Goal: Feedback & Contribution: Leave review/rating

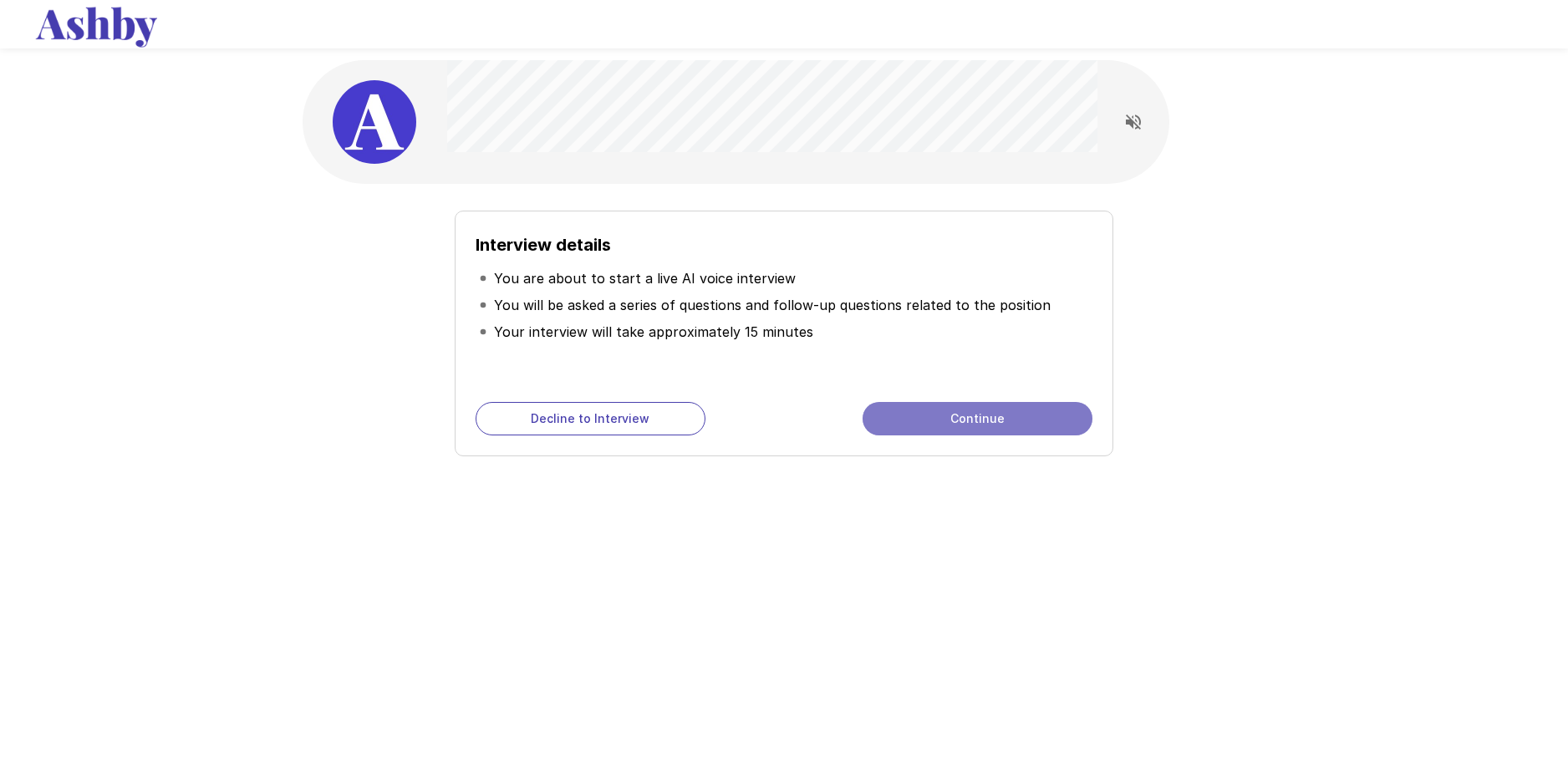
click at [916, 415] on button "Continue" at bounding box center [977, 419] width 230 height 34
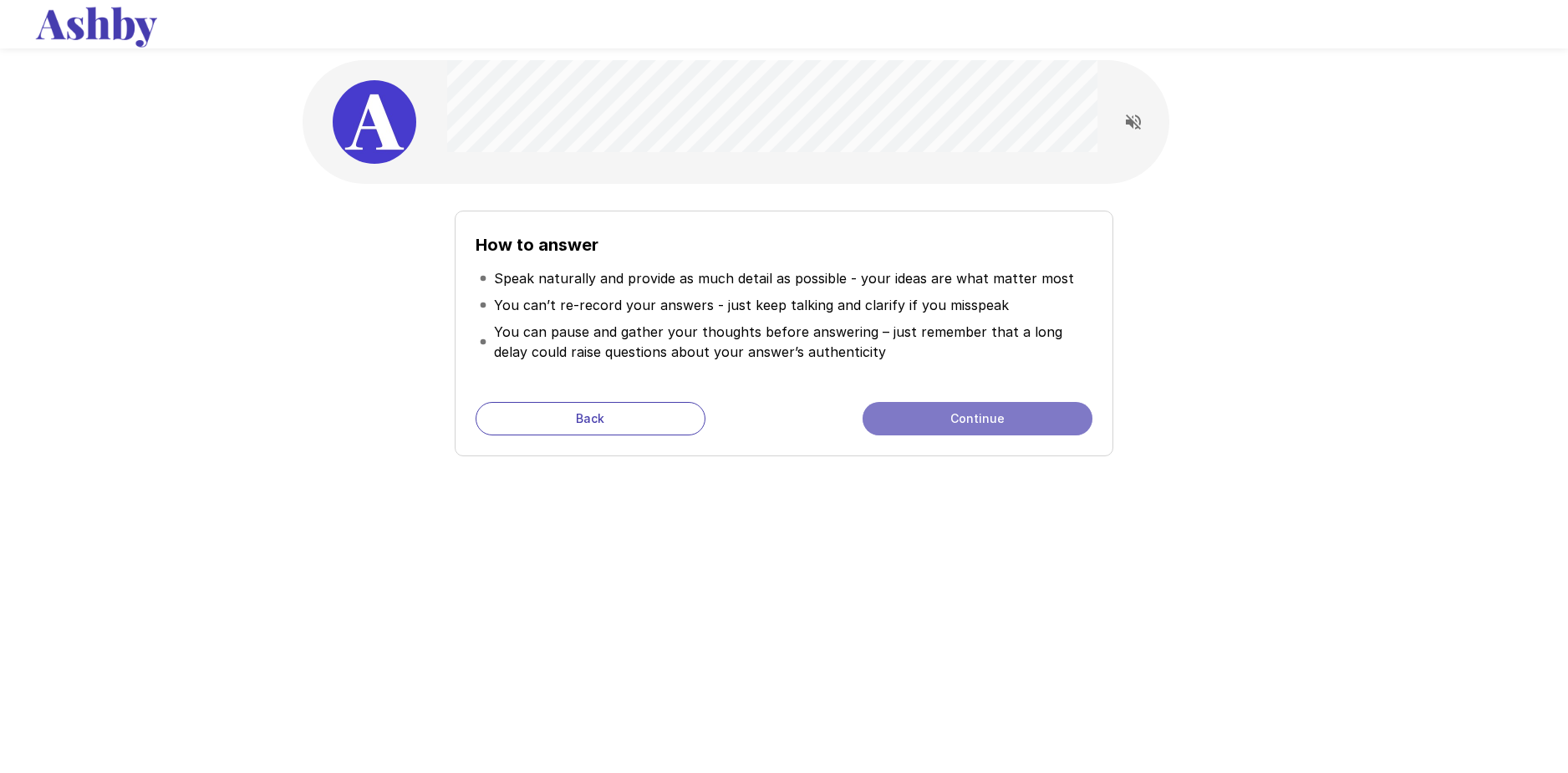
click at [965, 426] on button "Continue" at bounding box center [977, 419] width 230 height 34
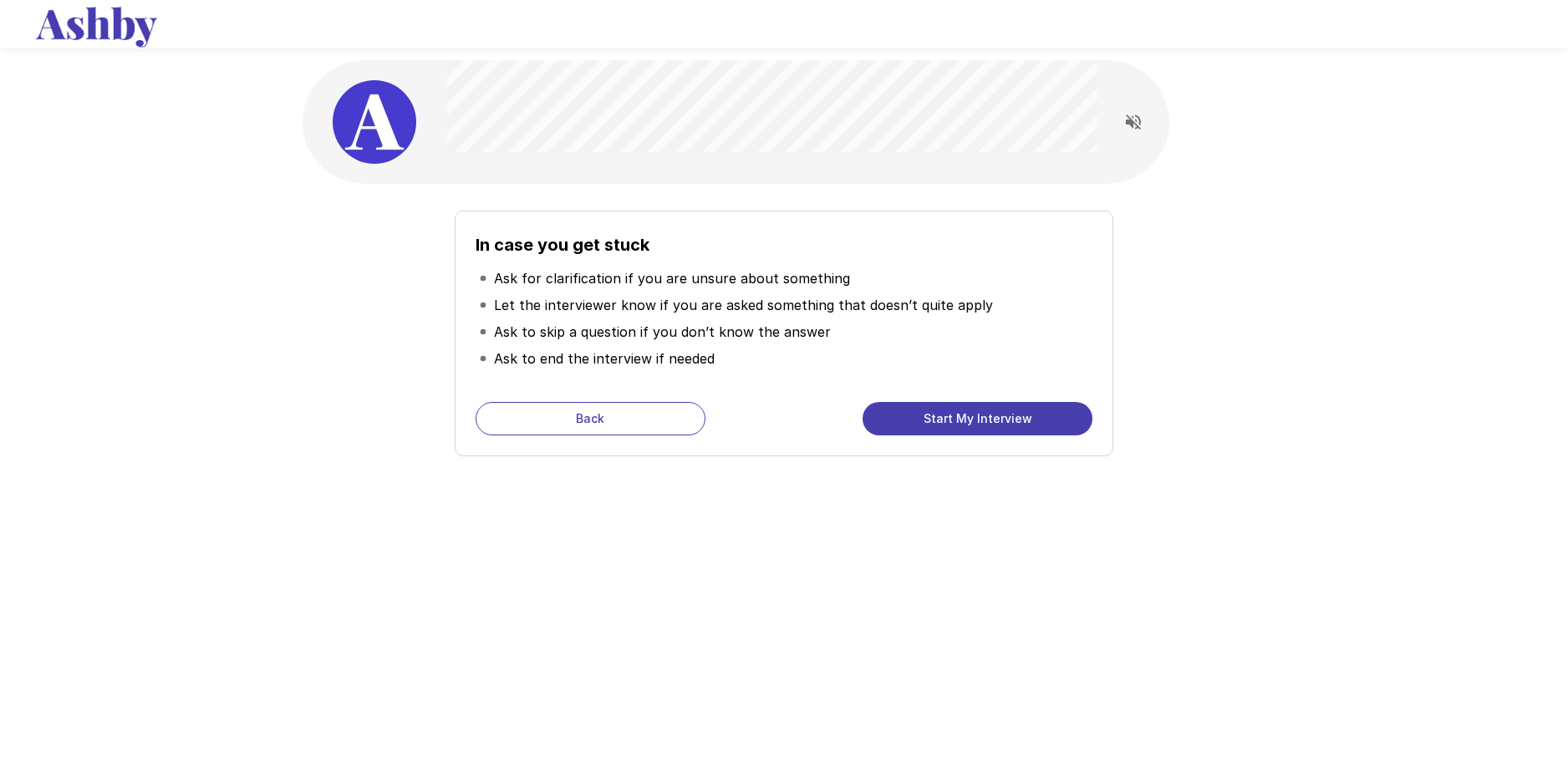
drag, startPoint x: 1124, startPoint y: 76, endPoint x: 1121, endPoint y: 123, distance: 47.1
click at [1121, 117] on div at bounding box center [735, 122] width 866 height 123
click at [1121, 123] on button "Read questions aloud" at bounding box center [1133, 122] width 34 height 34
click at [992, 411] on button "Start My Interview" at bounding box center [977, 419] width 230 height 34
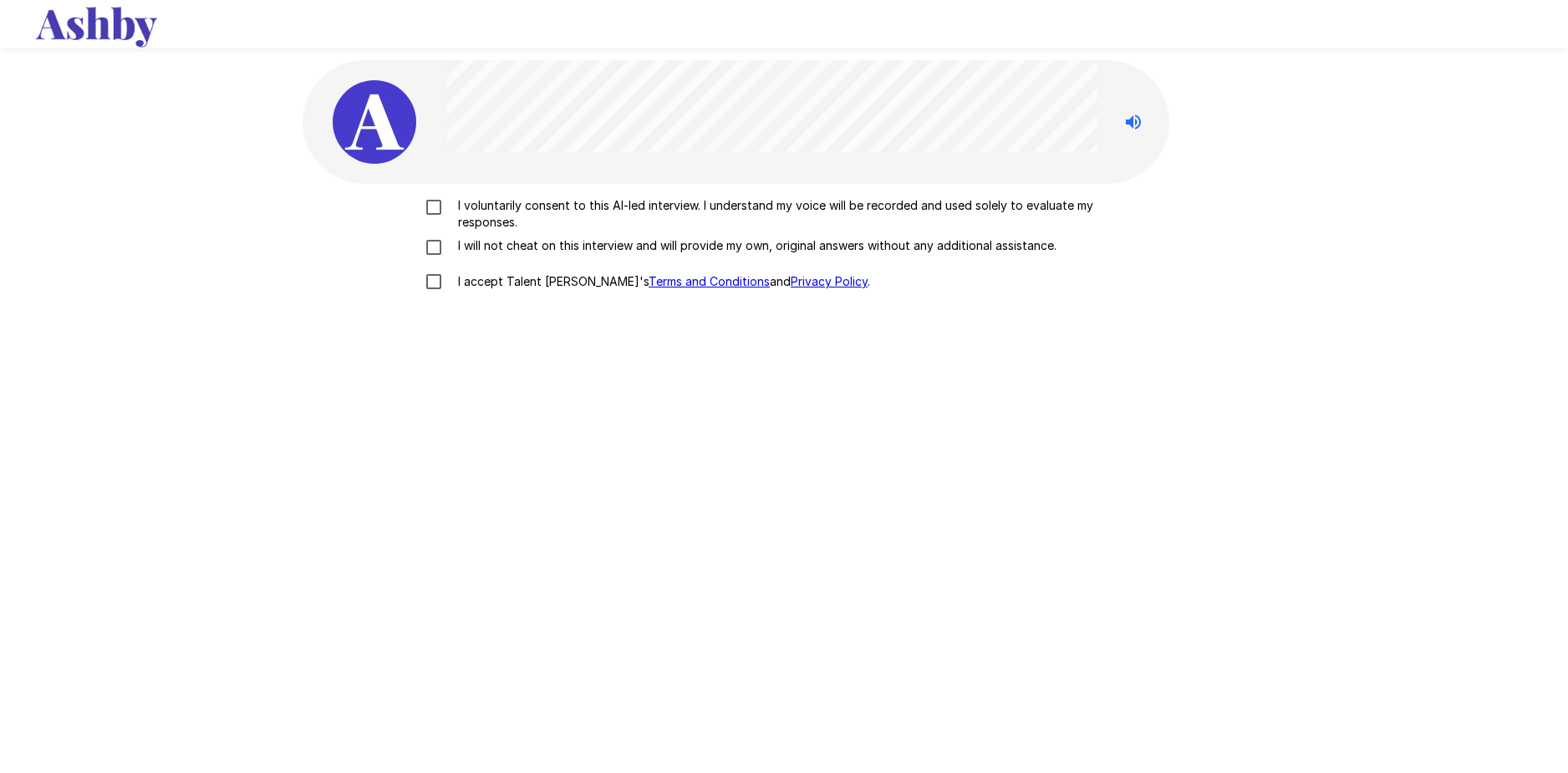
click at [651, 235] on div "I voluntarily consent to this AI-led interview. I understand my voice will be r…" at bounding box center [783, 248] width 949 height 102
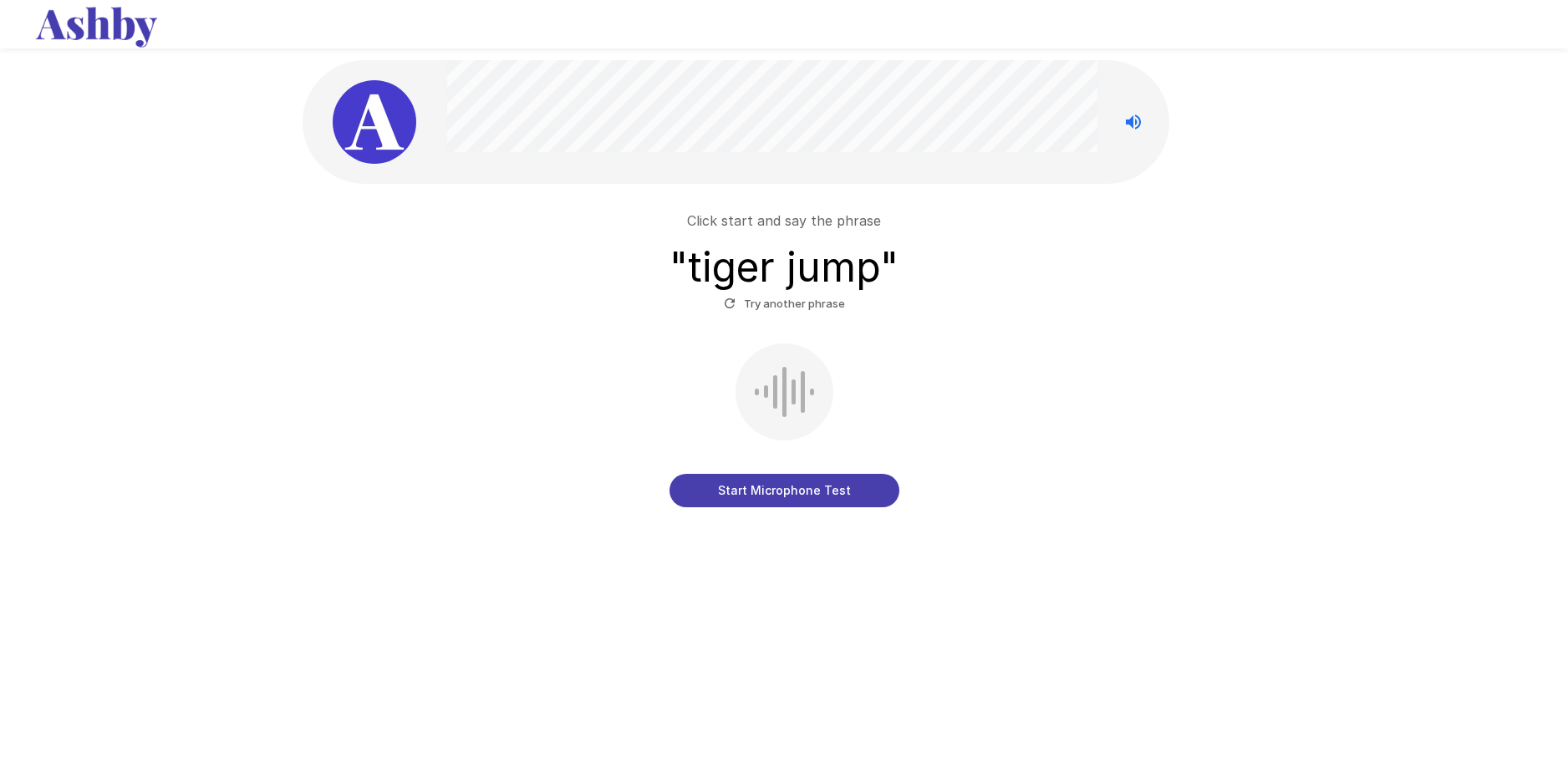
click at [740, 486] on button "Start Microphone Test" at bounding box center [784, 491] width 230 height 34
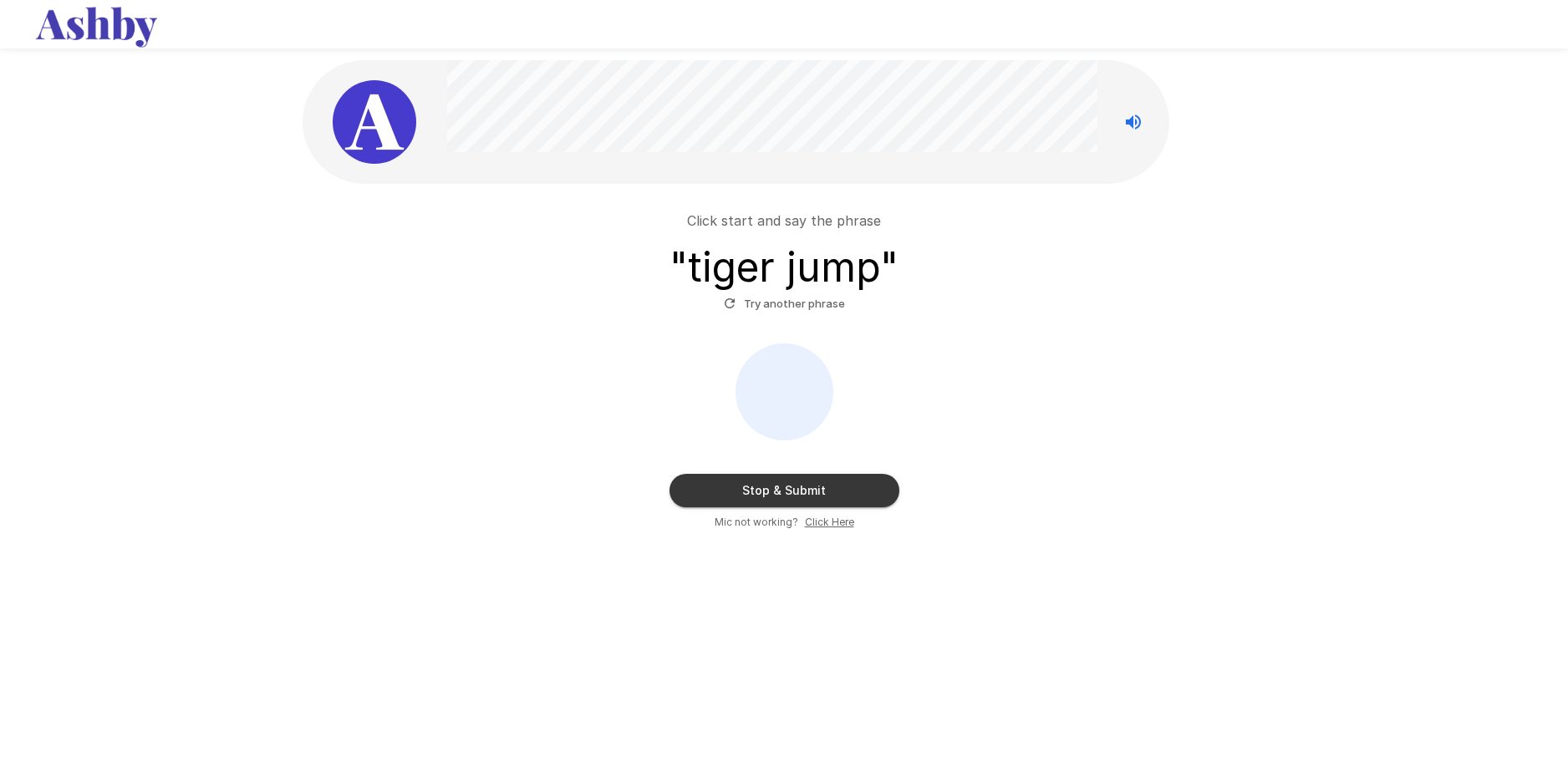
click at [766, 489] on button "Stop & Submit" at bounding box center [784, 491] width 230 height 34
click at [817, 321] on div "Click start and say the phrase " tiger jump " Try another phrase Stop & Submit …" at bounding box center [783, 363] width 949 height 333
click at [817, 307] on button "Try another phrase" at bounding box center [784, 303] width 129 height 26
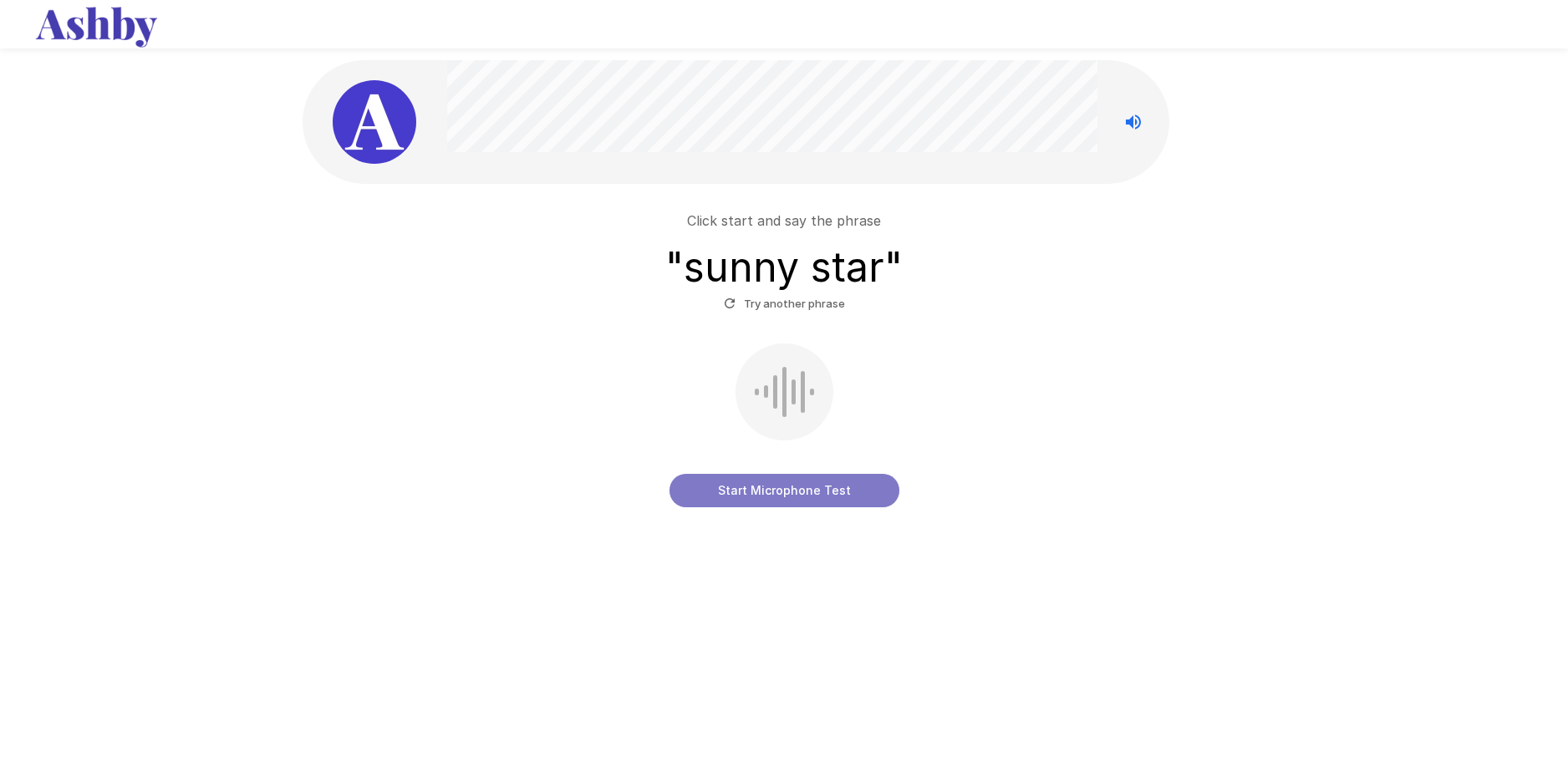
click at [745, 482] on button "Start Microphone Test" at bounding box center [784, 491] width 230 height 34
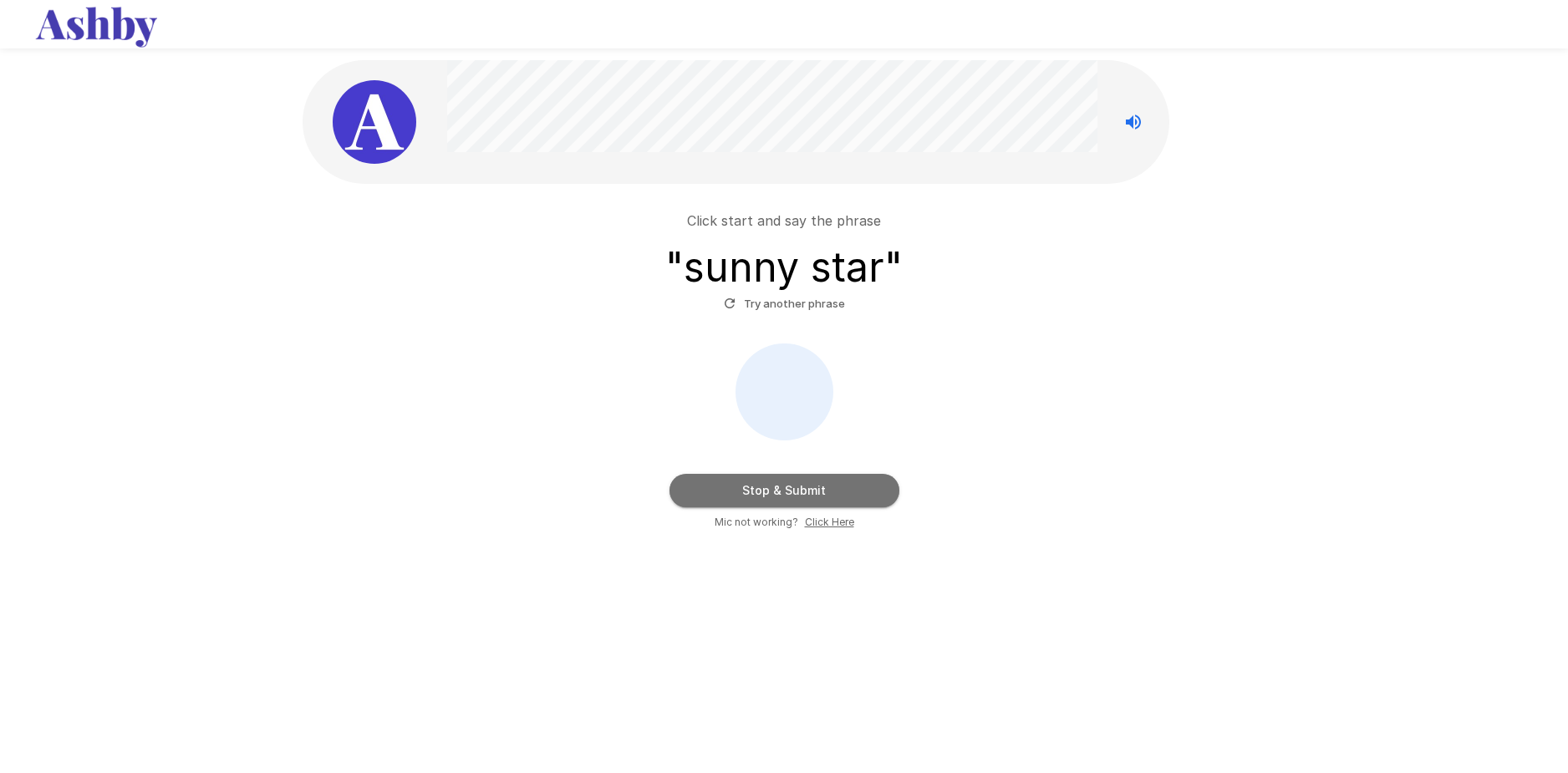
click at [745, 482] on button "Stop & Submit" at bounding box center [784, 491] width 230 height 34
click at [798, 488] on button "Stop & Submit" at bounding box center [784, 491] width 230 height 34
click at [776, 488] on button "Stop & Submit" at bounding box center [784, 491] width 230 height 34
click at [767, 300] on button "Try another phrase" at bounding box center [784, 303] width 129 height 26
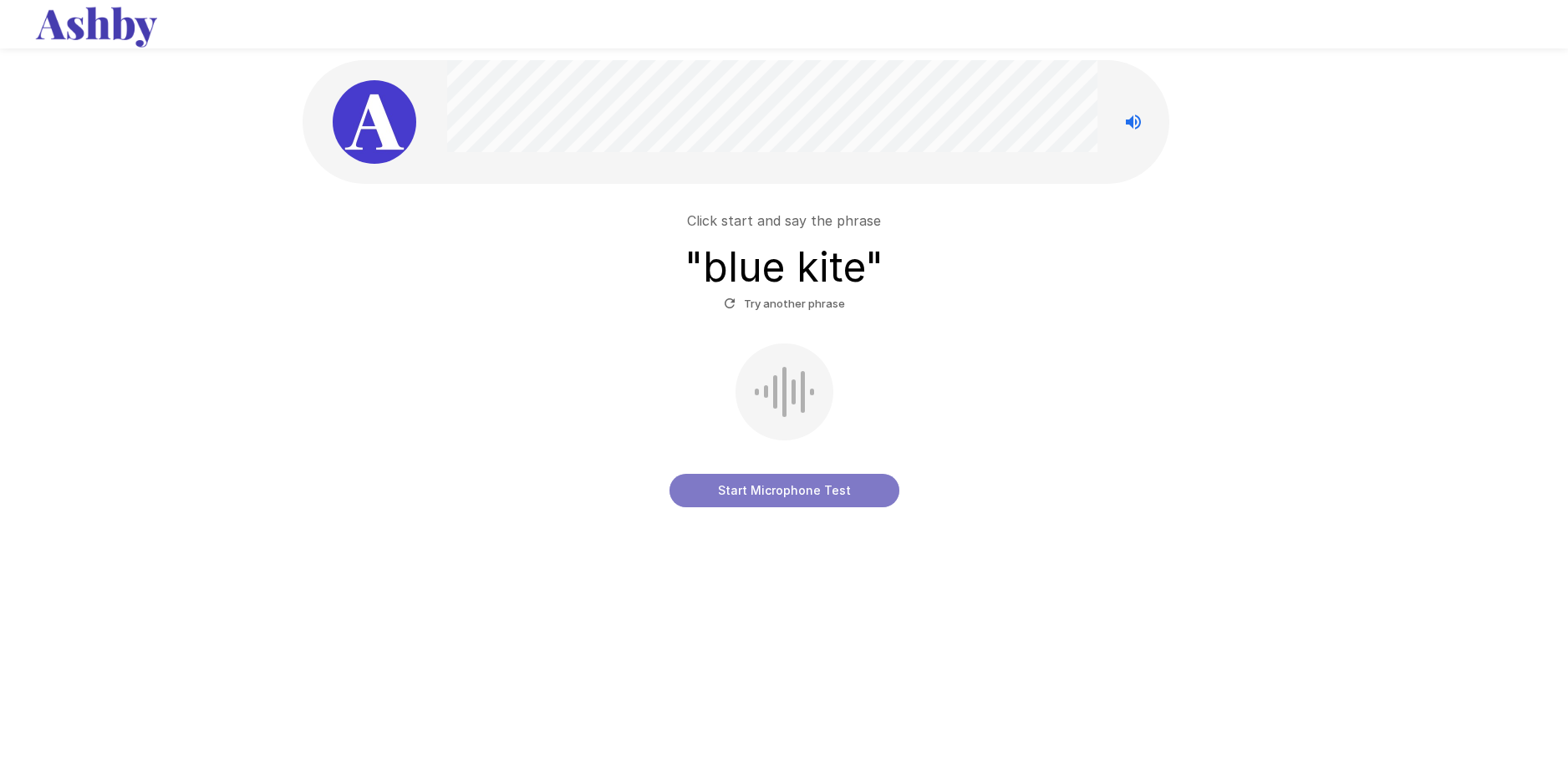
click at [771, 494] on button "Start Microphone Test" at bounding box center [784, 491] width 230 height 34
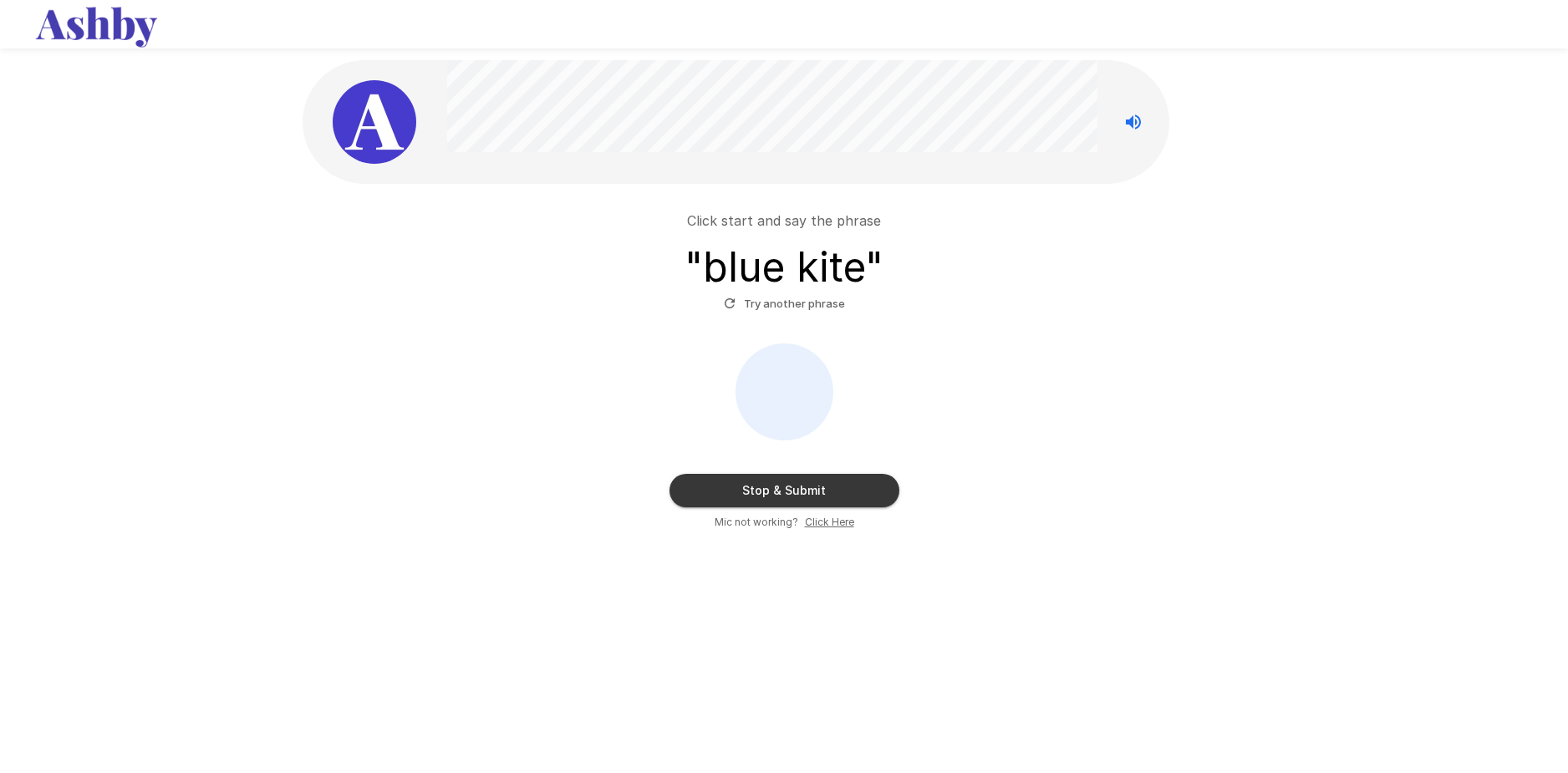
click at [762, 490] on button "Stop & Submit" at bounding box center [784, 491] width 230 height 34
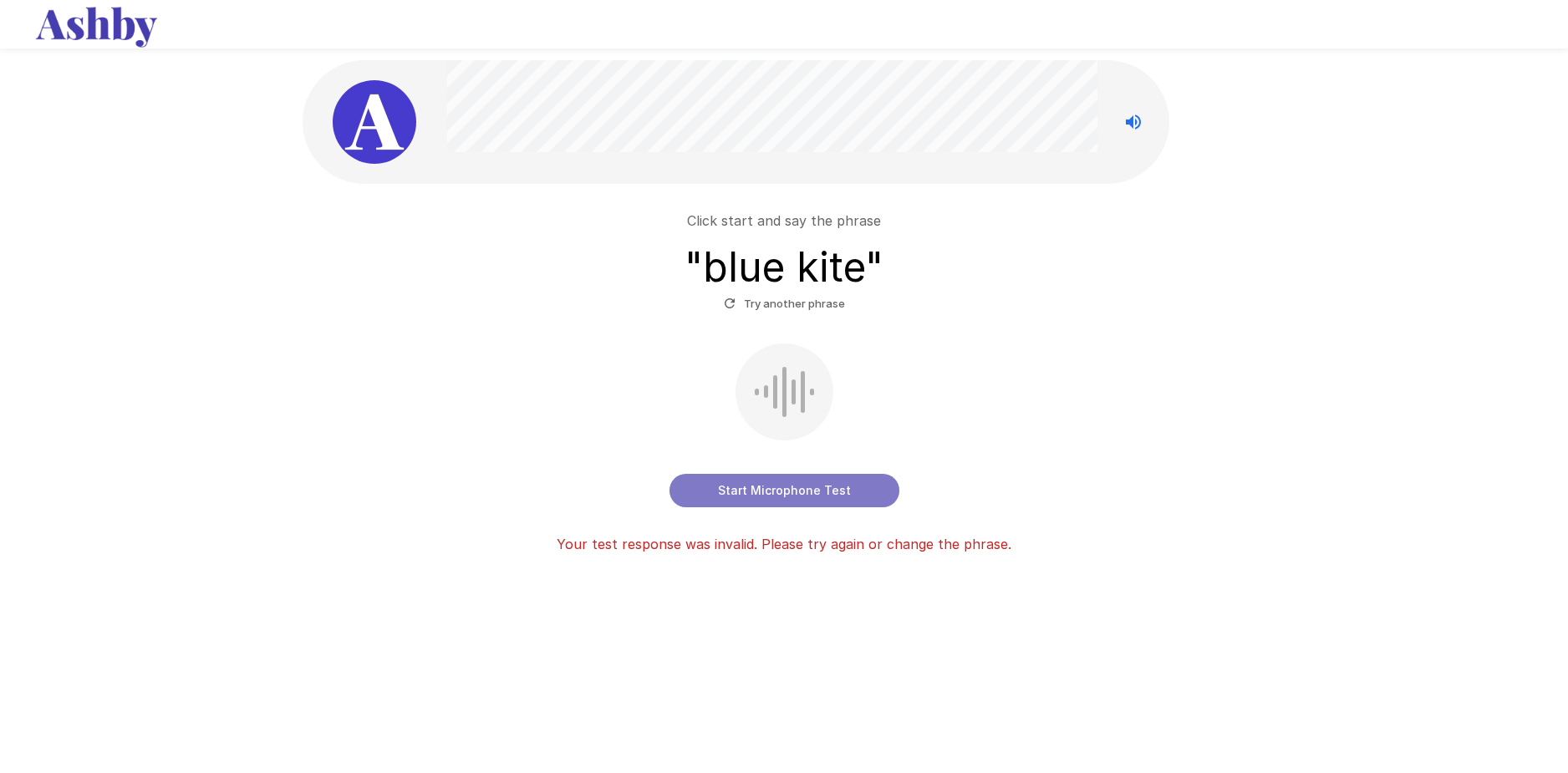
click at [843, 484] on button "Start Microphone Test" at bounding box center [784, 491] width 230 height 34
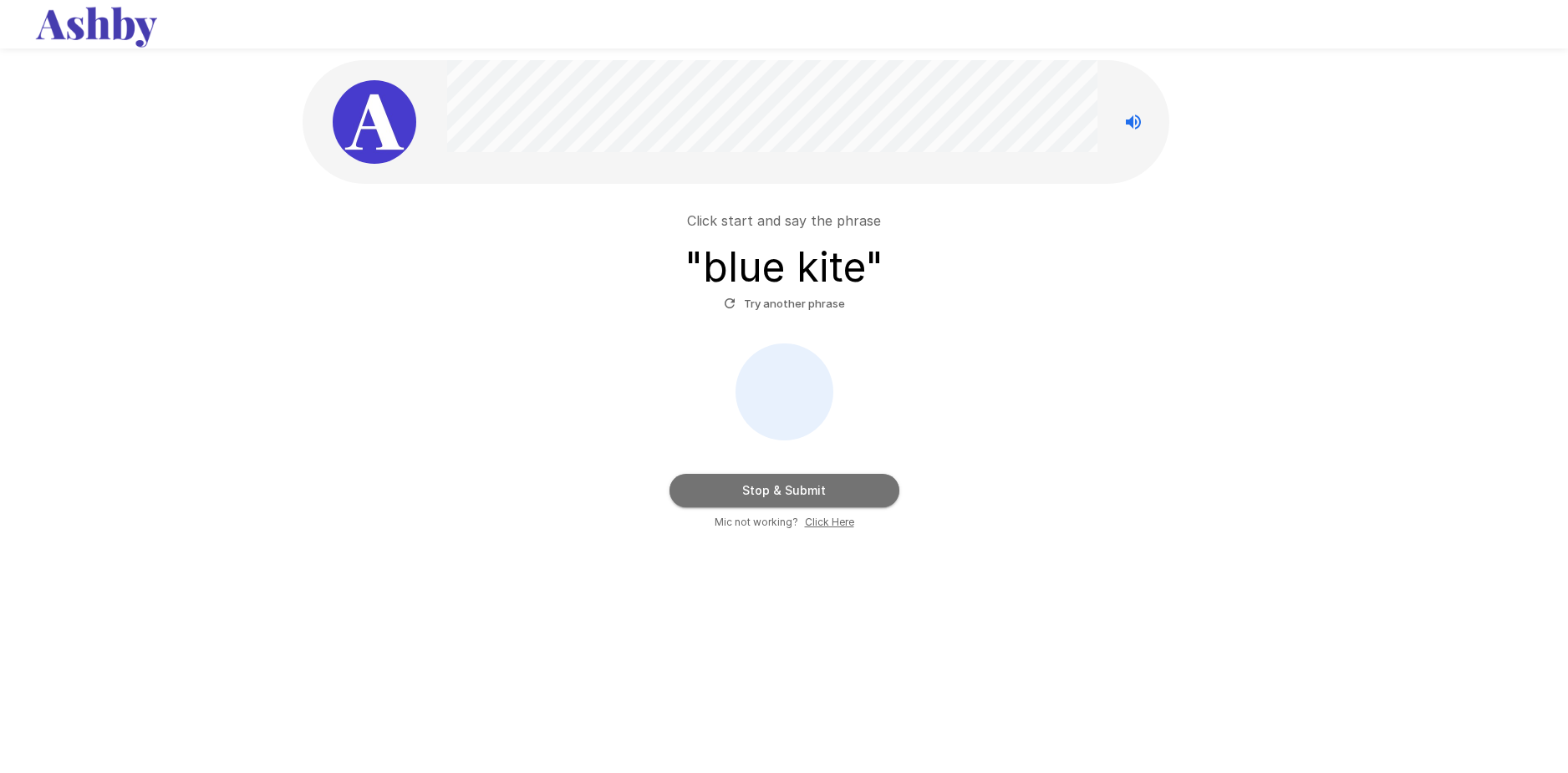
click at [842, 486] on button "Stop & Submit" at bounding box center [784, 491] width 230 height 34
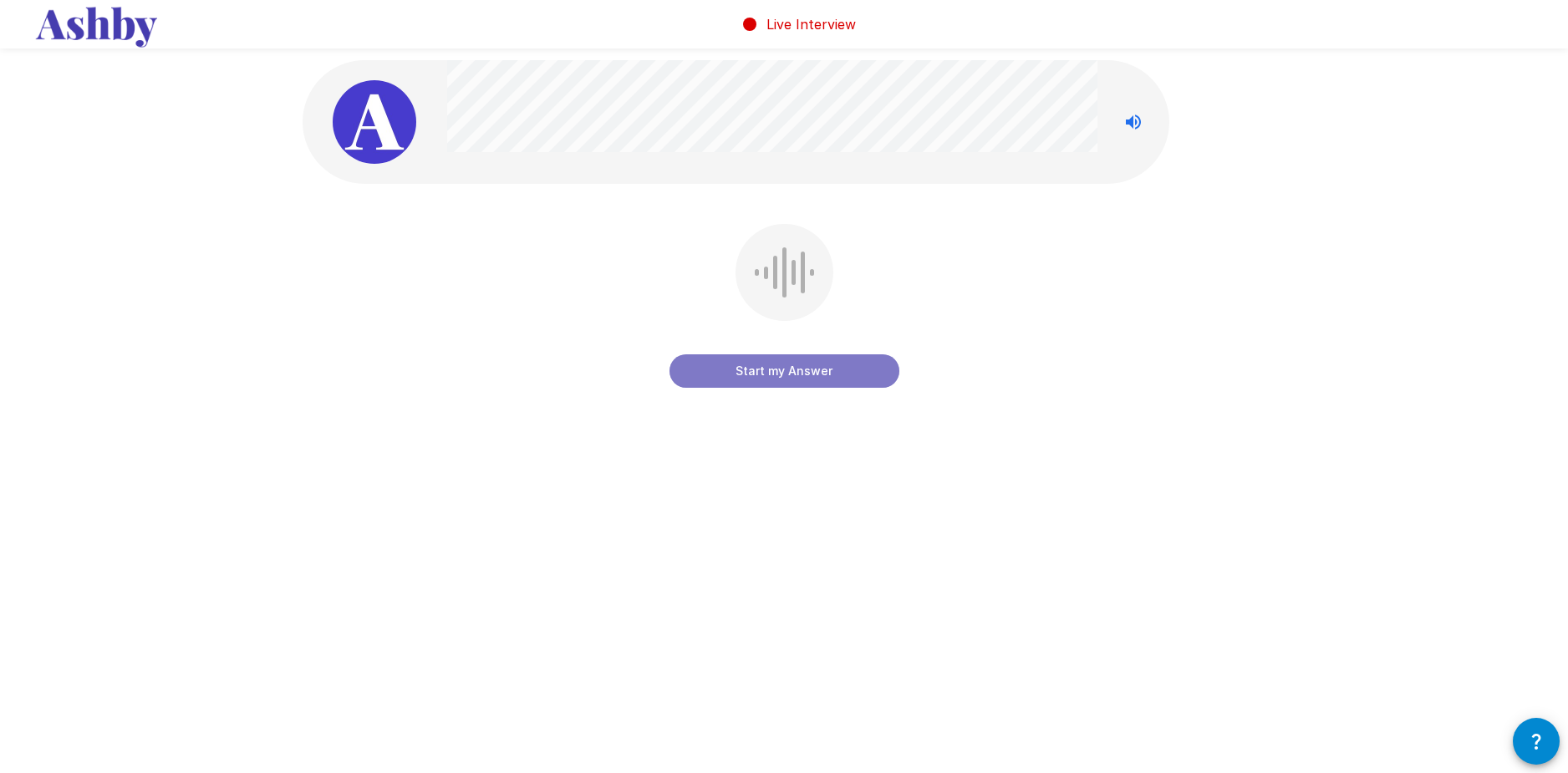
click at [778, 372] on button "Start my Answer" at bounding box center [784, 371] width 230 height 34
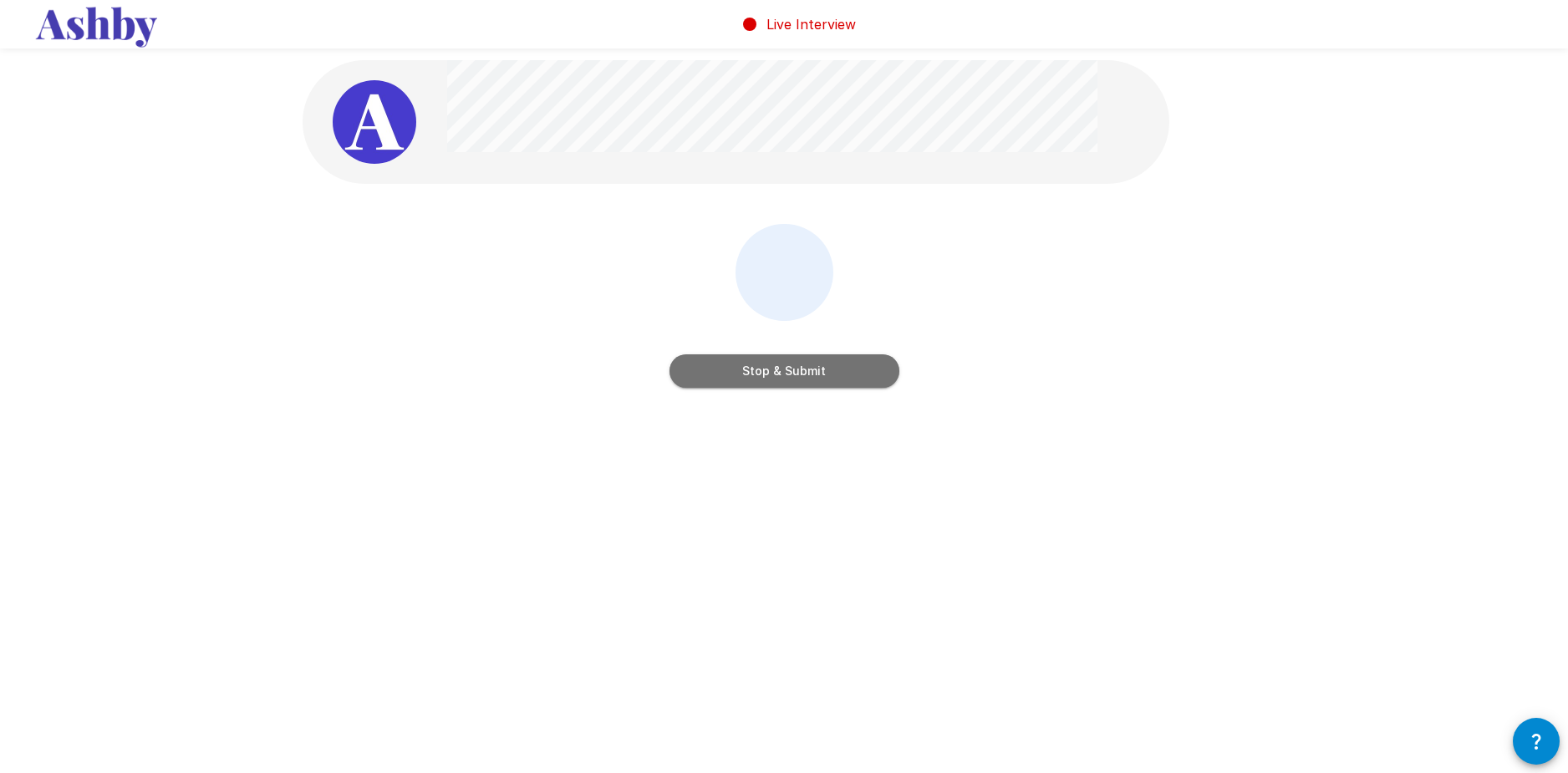
click at [776, 377] on button "Stop & Submit" at bounding box center [784, 371] width 230 height 34
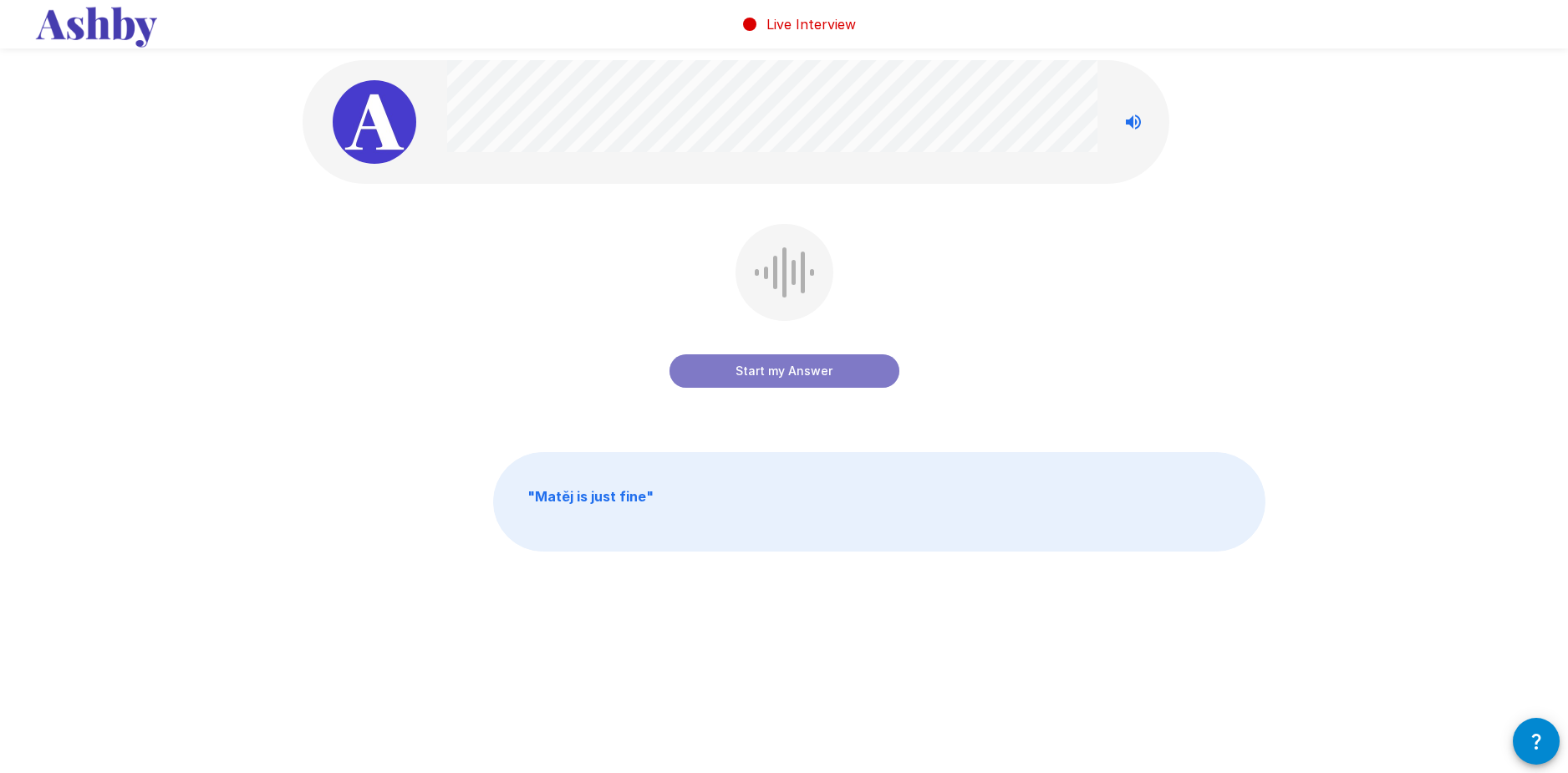
click at [715, 368] on button "Start my Answer" at bounding box center [784, 371] width 230 height 34
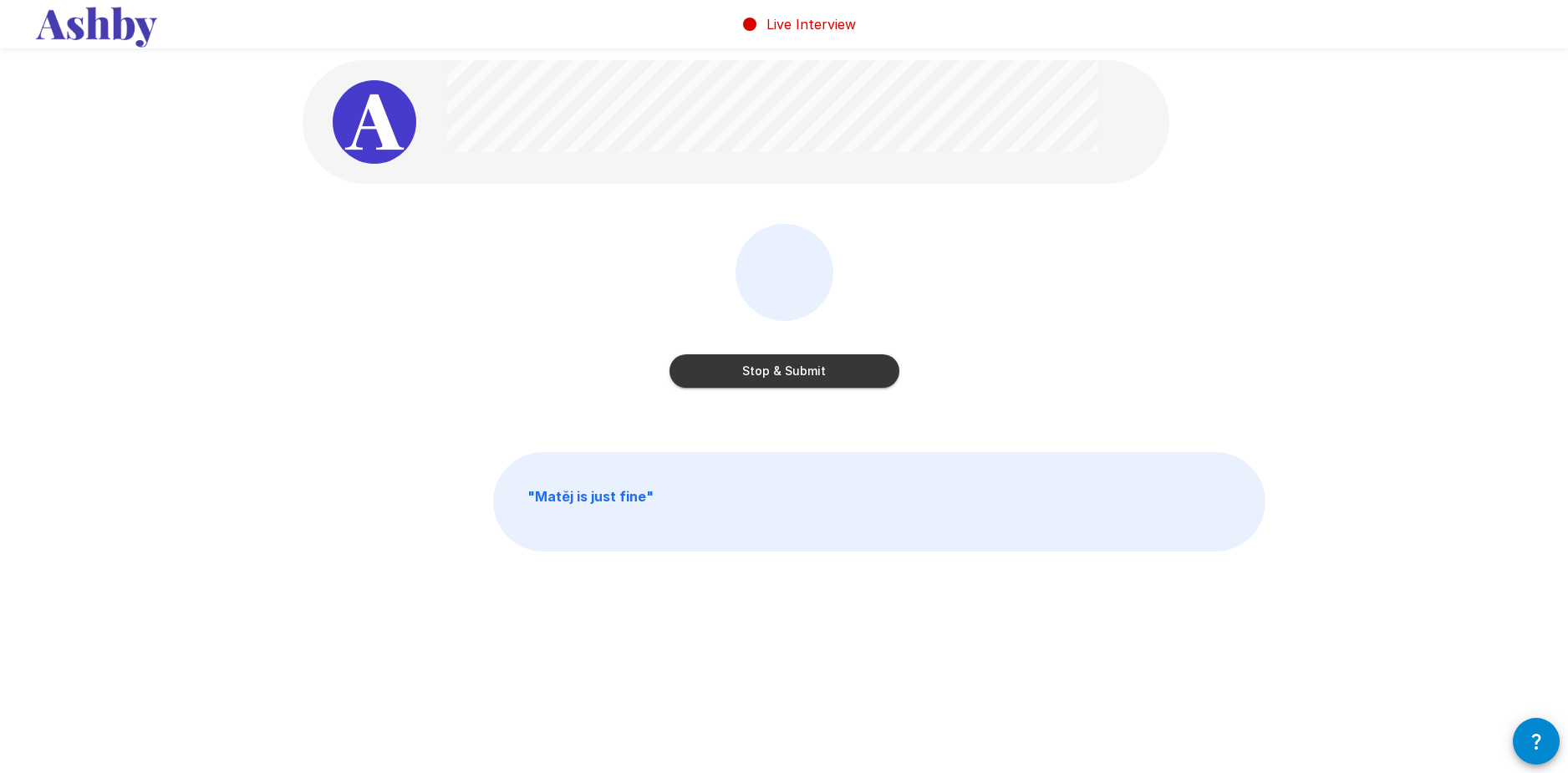
click at [813, 373] on button "Stop & Submit" at bounding box center [784, 371] width 230 height 34
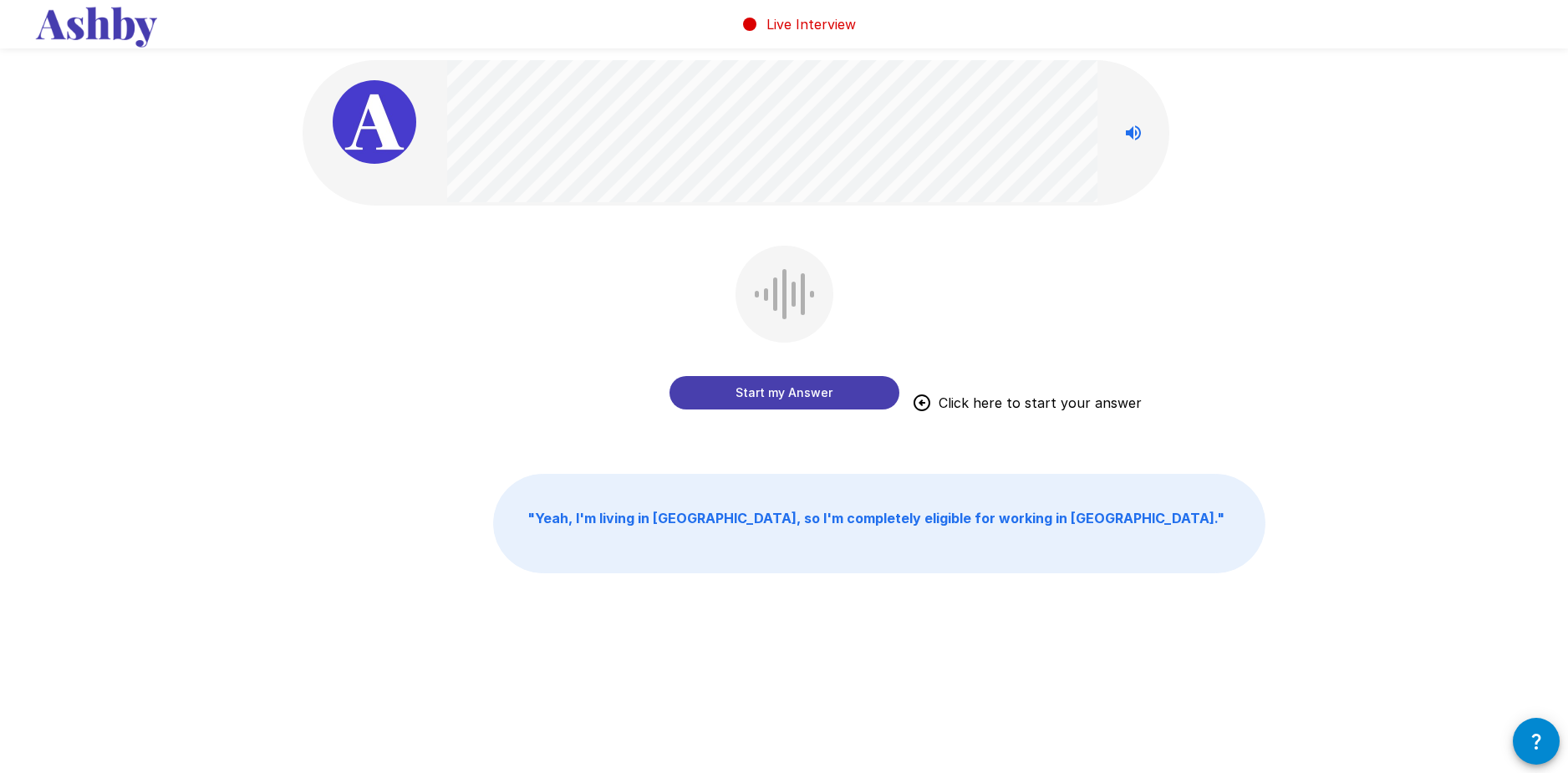
click at [754, 393] on button "Start my Answer" at bounding box center [784, 393] width 230 height 34
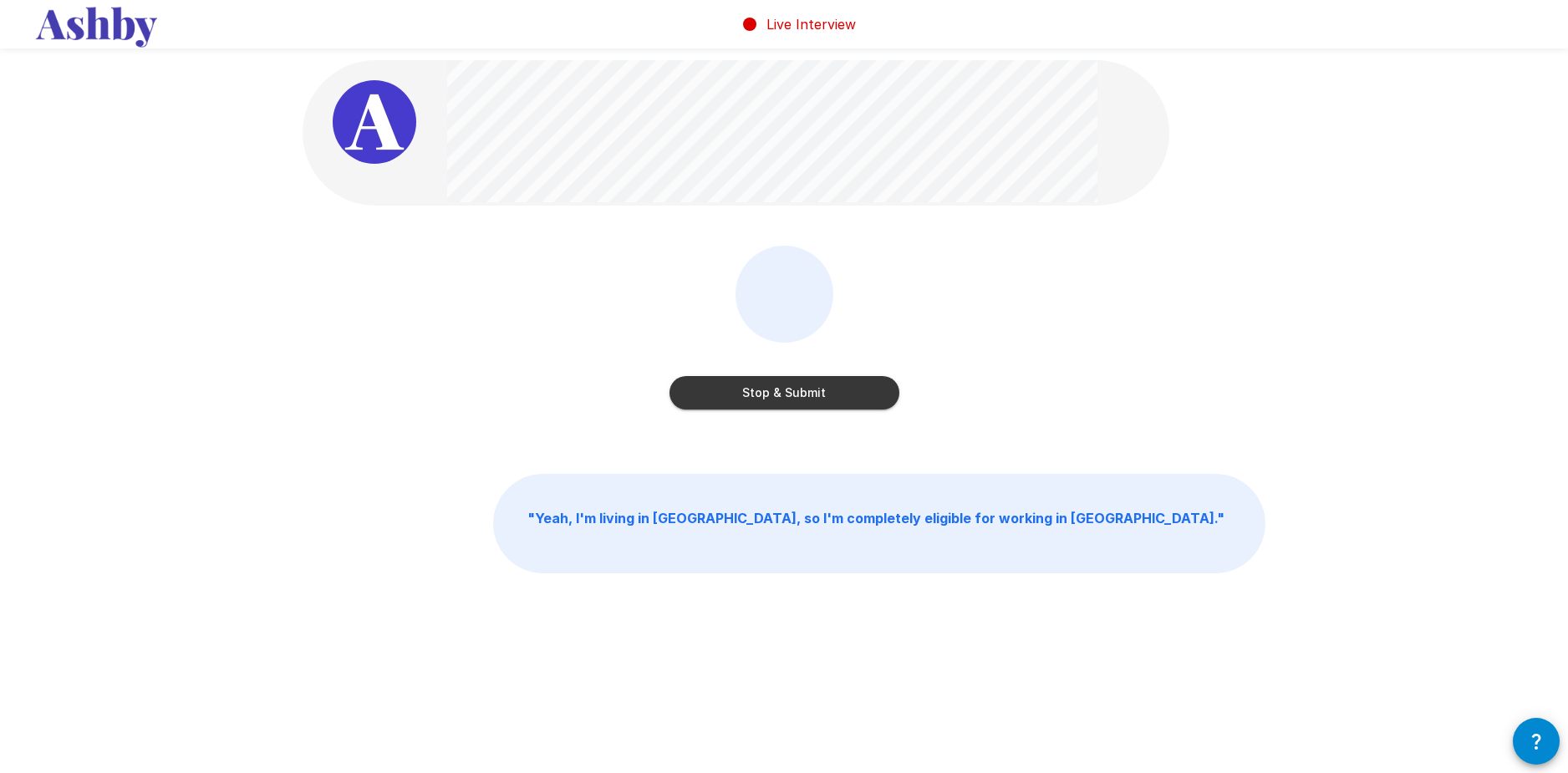
click at [755, 389] on button "Stop & Submit" at bounding box center [784, 393] width 230 height 34
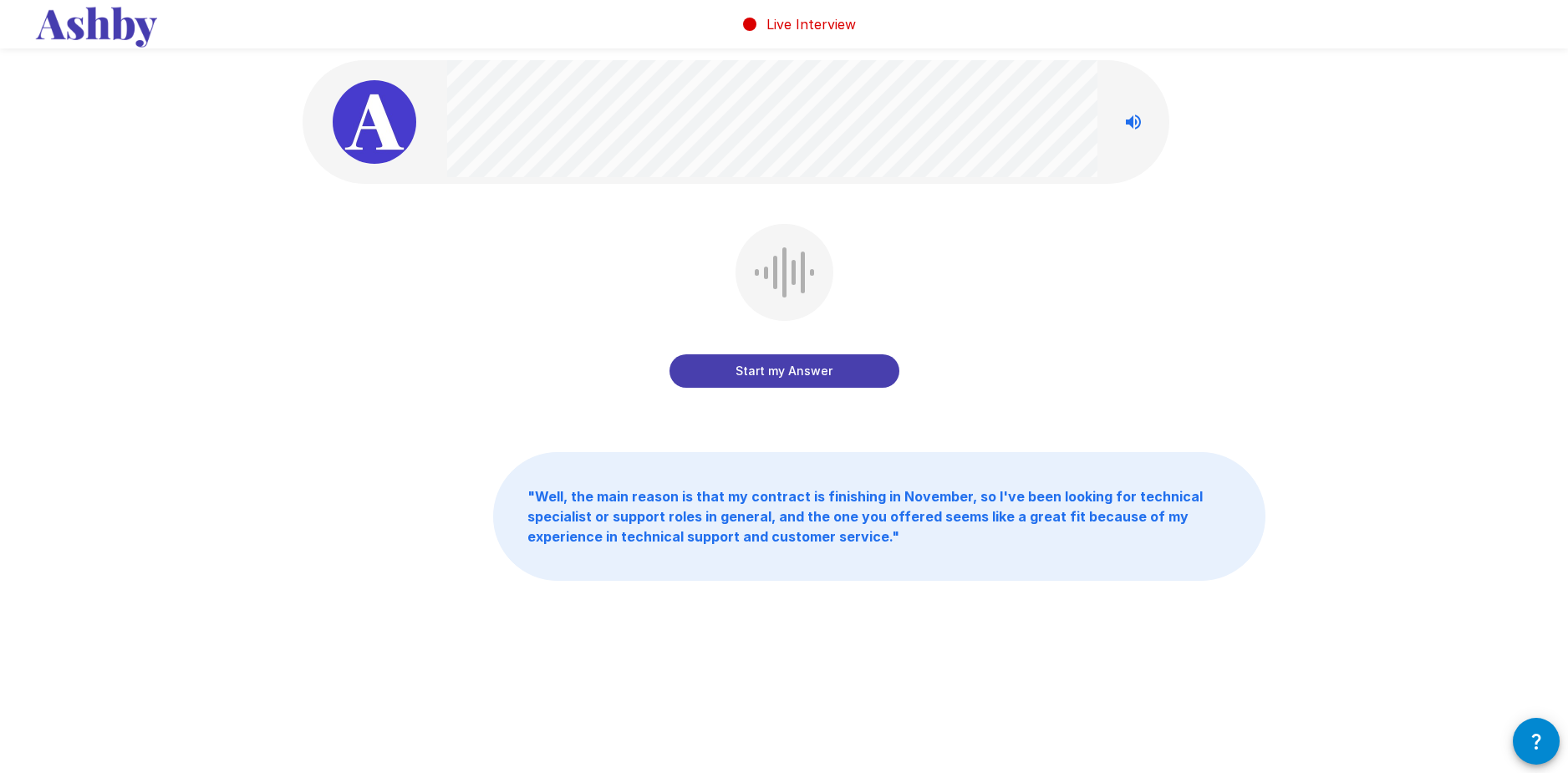
click at [703, 132] on div at bounding box center [735, 122] width 866 height 123
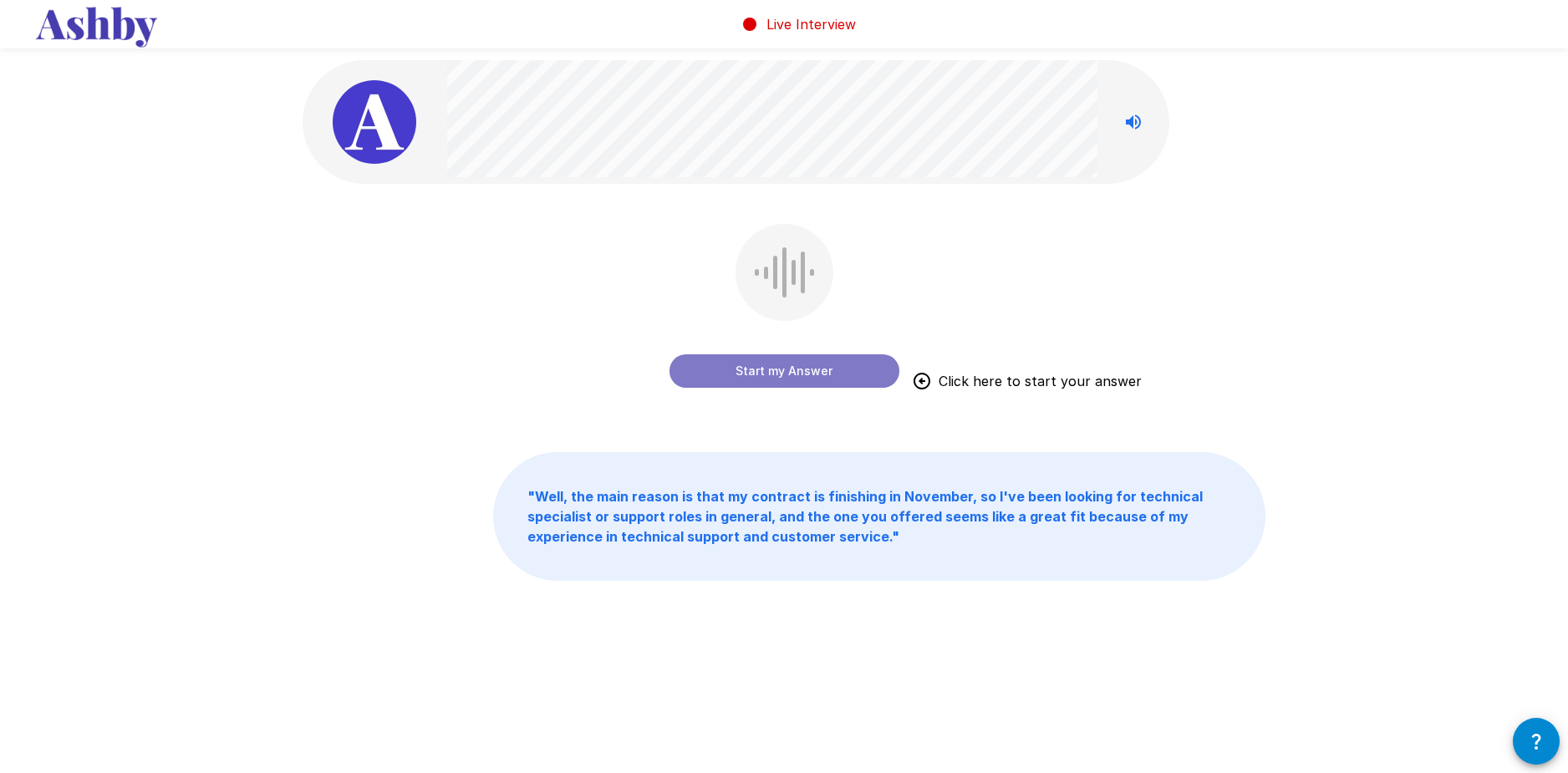
click at [754, 361] on button "Start my Answer" at bounding box center [784, 371] width 230 height 34
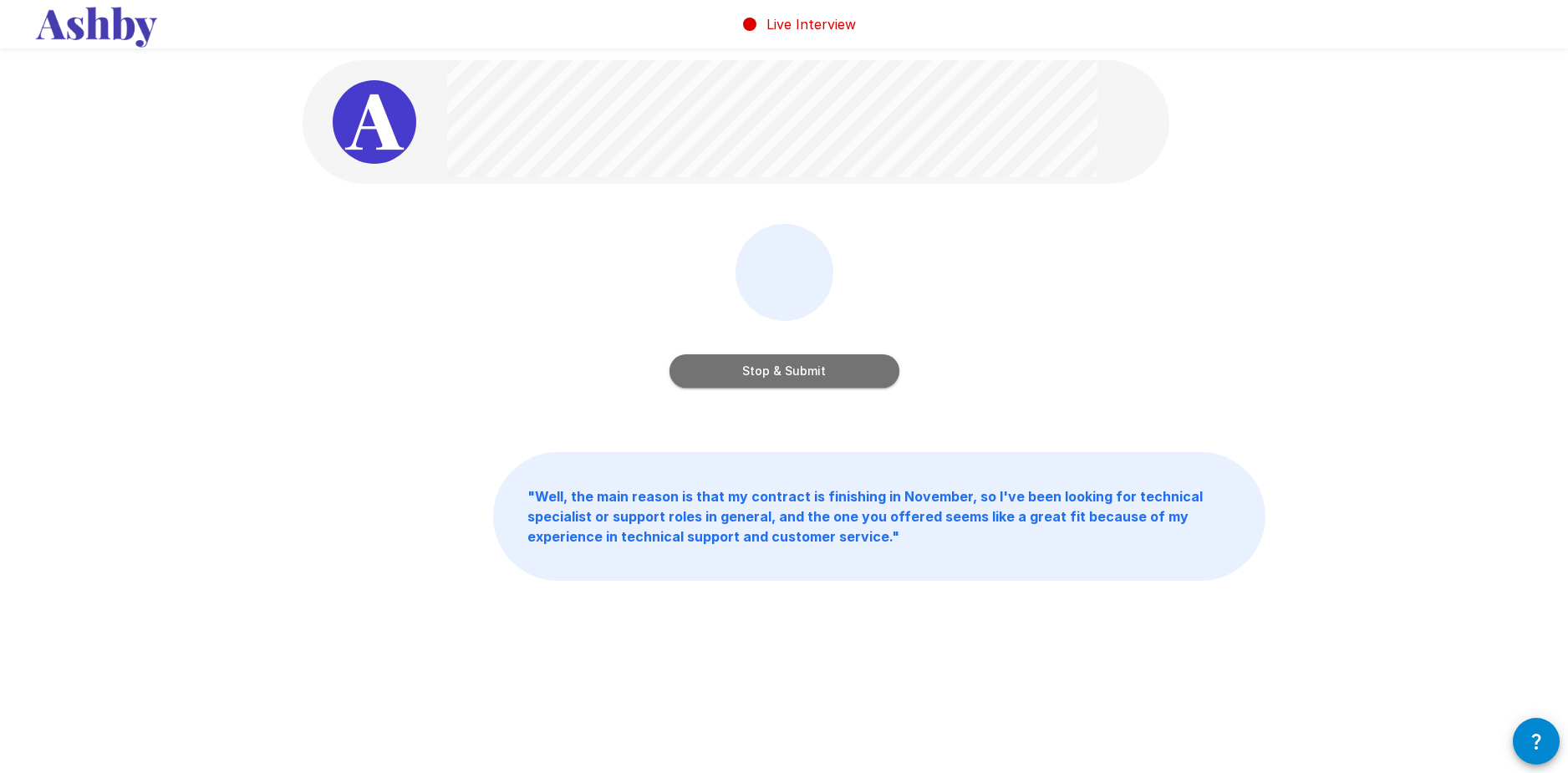
click at [754, 362] on button "Stop & Submit" at bounding box center [784, 371] width 230 height 34
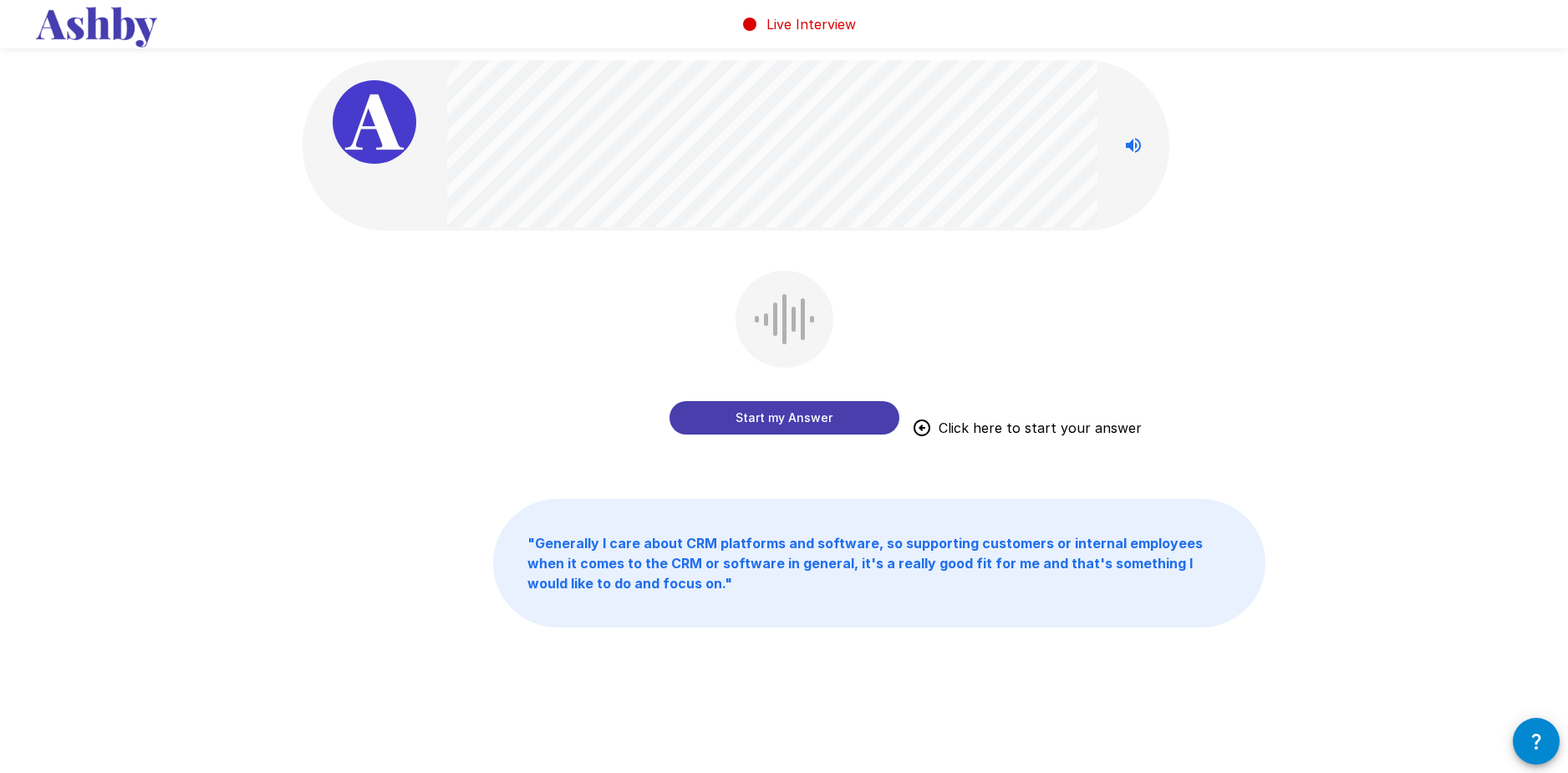
click at [695, 406] on button "Start my Answer" at bounding box center [784, 418] width 230 height 34
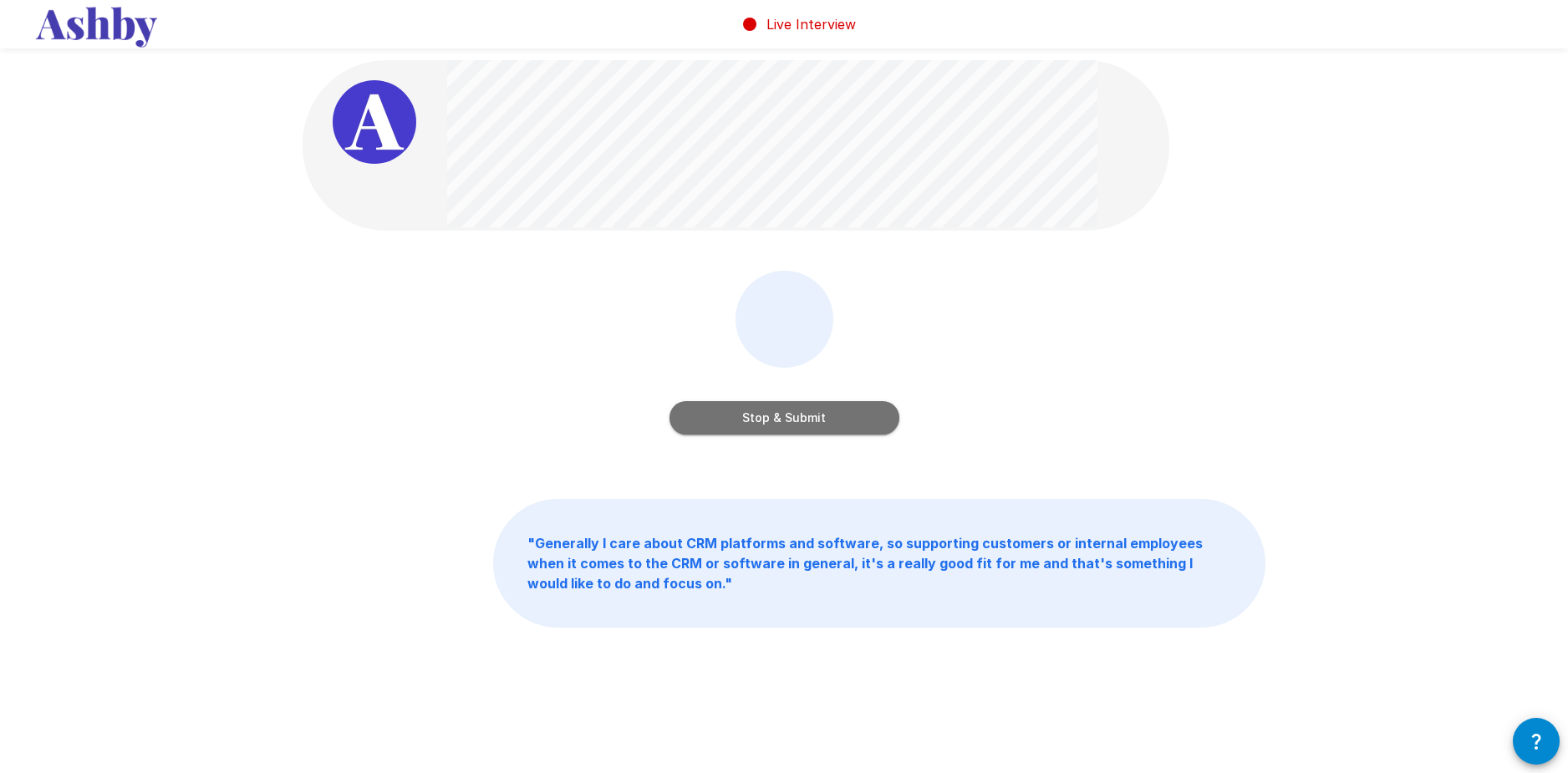
click at [753, 417] on button "Stop & Submit" at bounding box center [784, 418] width 230 height 34
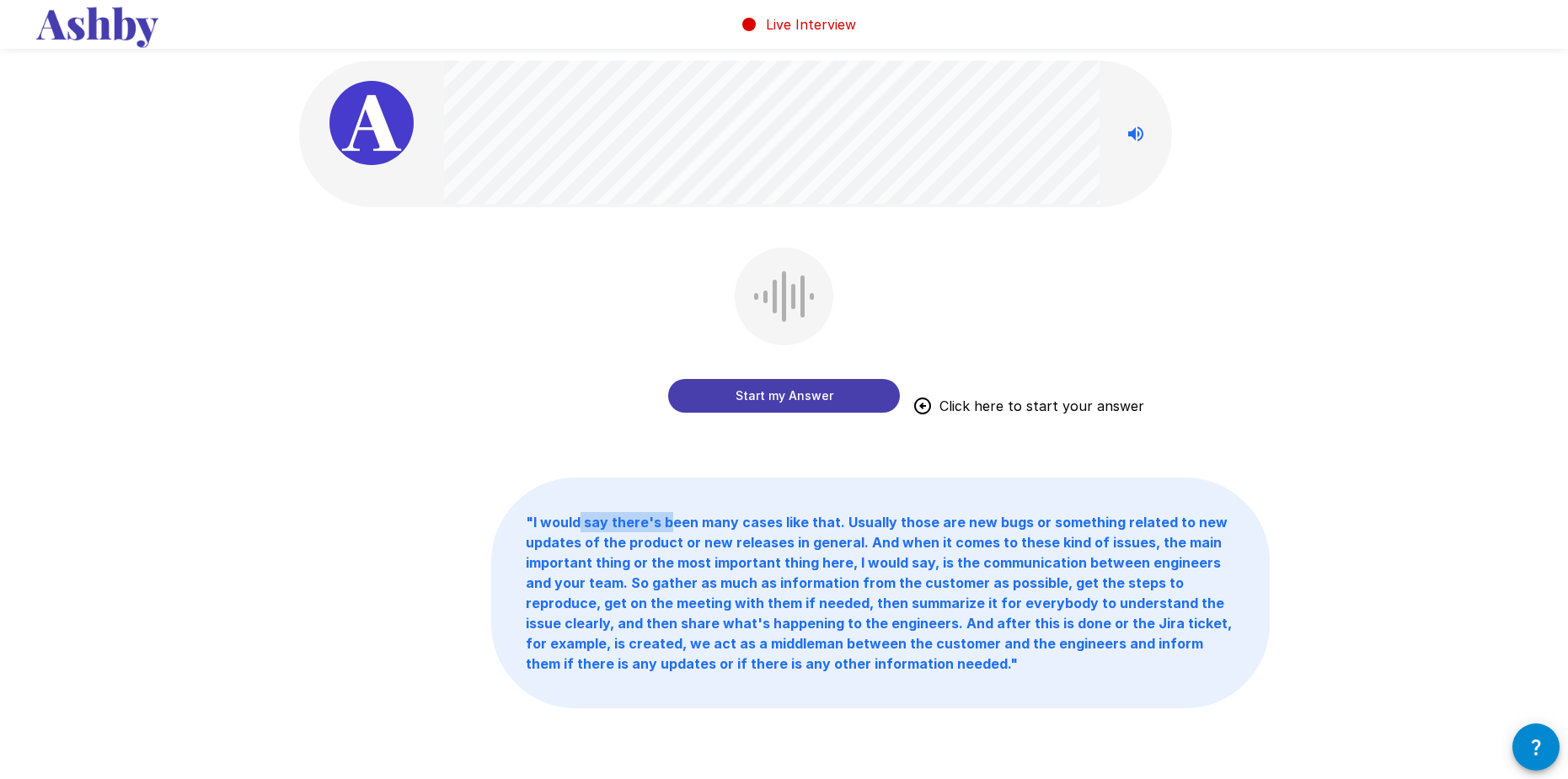
drag, startPoint x: 575, startPoint y: 522, endPoint x: 668, endPoint y: 524, distance: 93.0
click at [668, 524] on b "" I would say there's been many cases like that. Usually those are new bugs or …" at bounding box center [878, 592] width 706 height 158
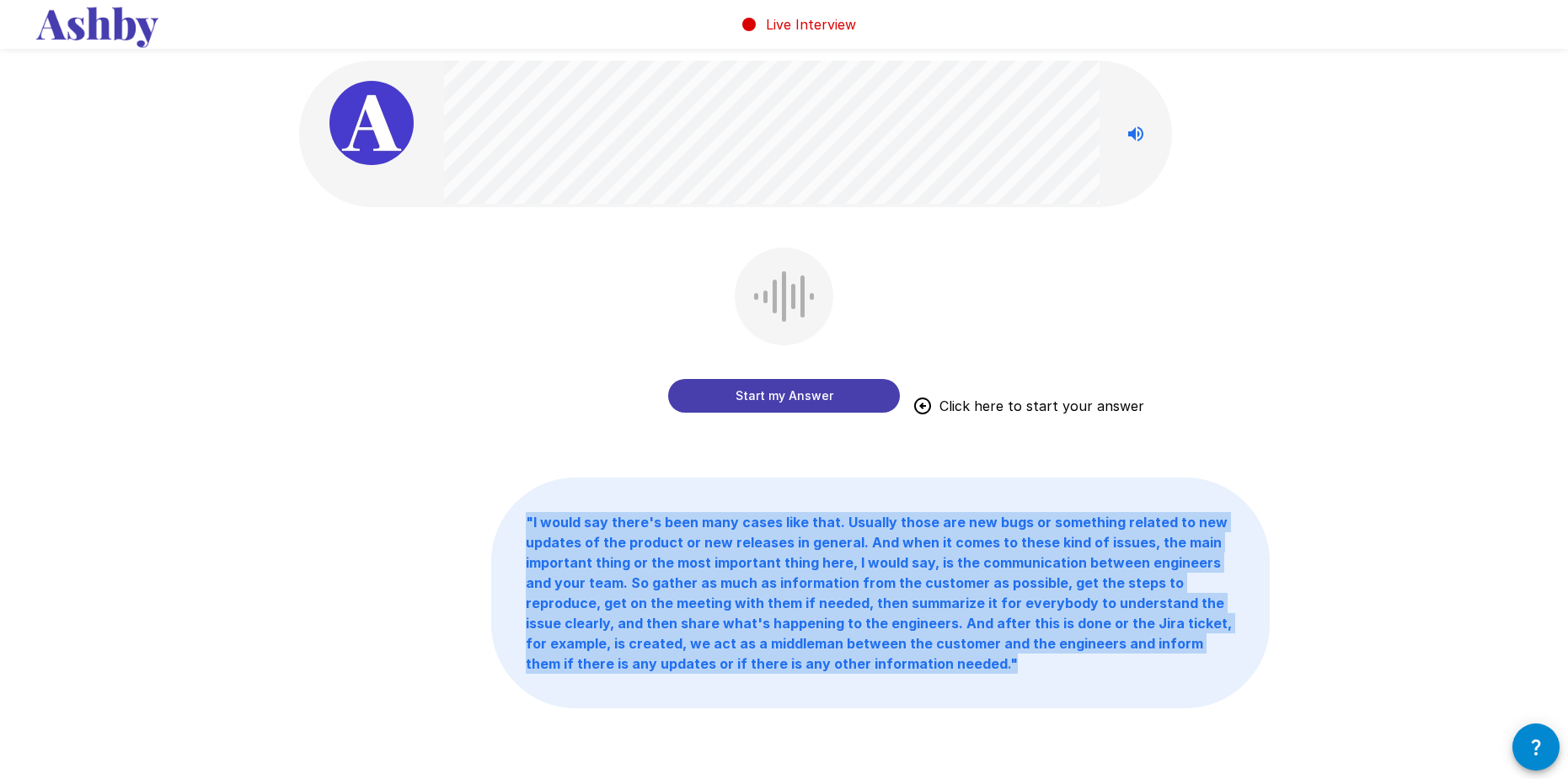
drag, startPoint x: 517, startPoint y: 518, endPoint x: 1095, endPoint y: 660, distance: 595.2
click at [1095, 660] on p "" I would say there's been many cases like that. Usually those are new bugs or …" at bounding box center [880, 593] width 777 height 229
copy b "" I would say there's been many cases like that. Usually those are new bugs or …"
click at [819, 399] on button "Start my Answer" at bounding box center [784, 396] width 232 height 34
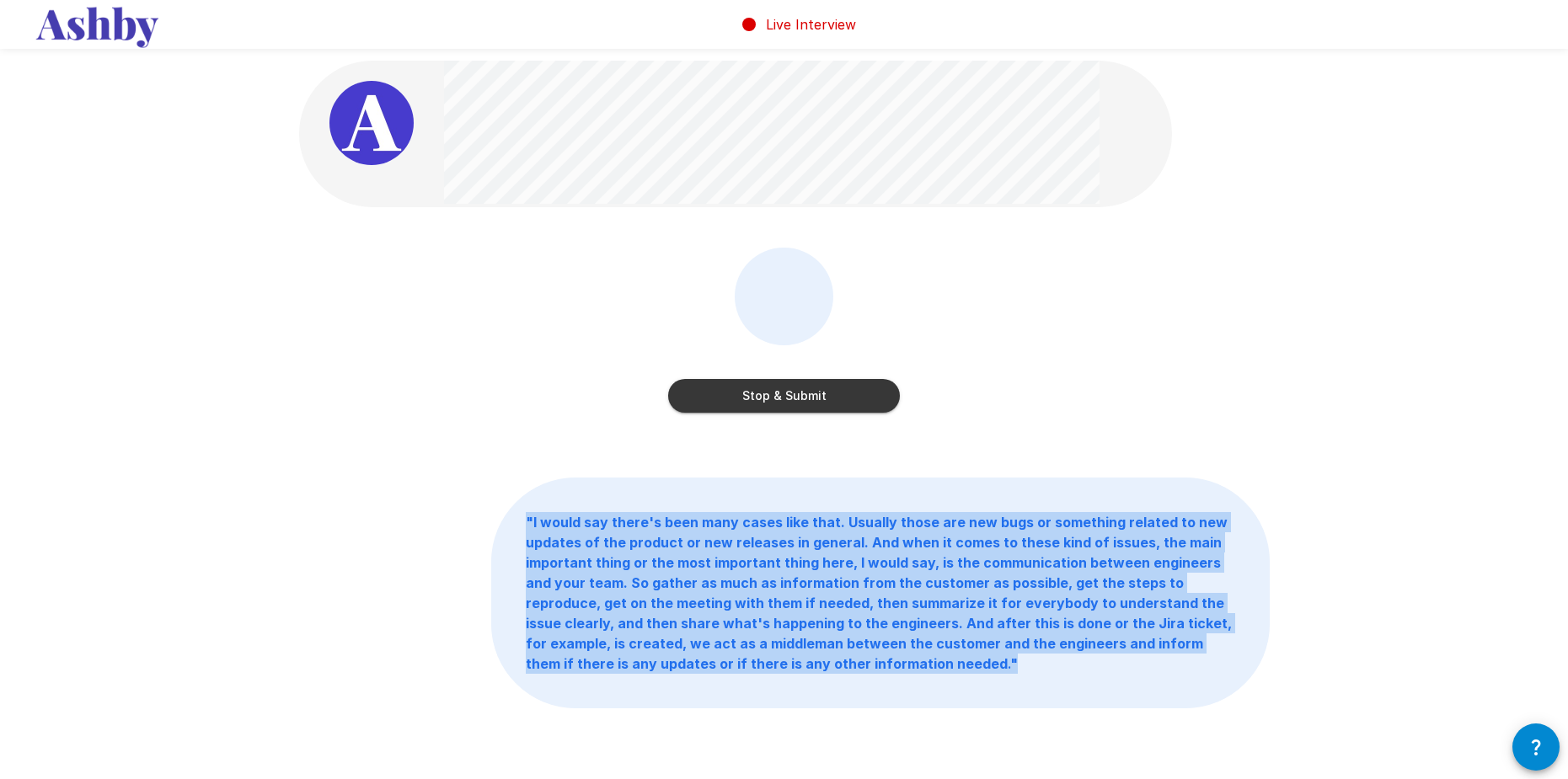
click at [819, 399] on button "Stop & Submit" at bounding box center [784, 396] width 232 height 34
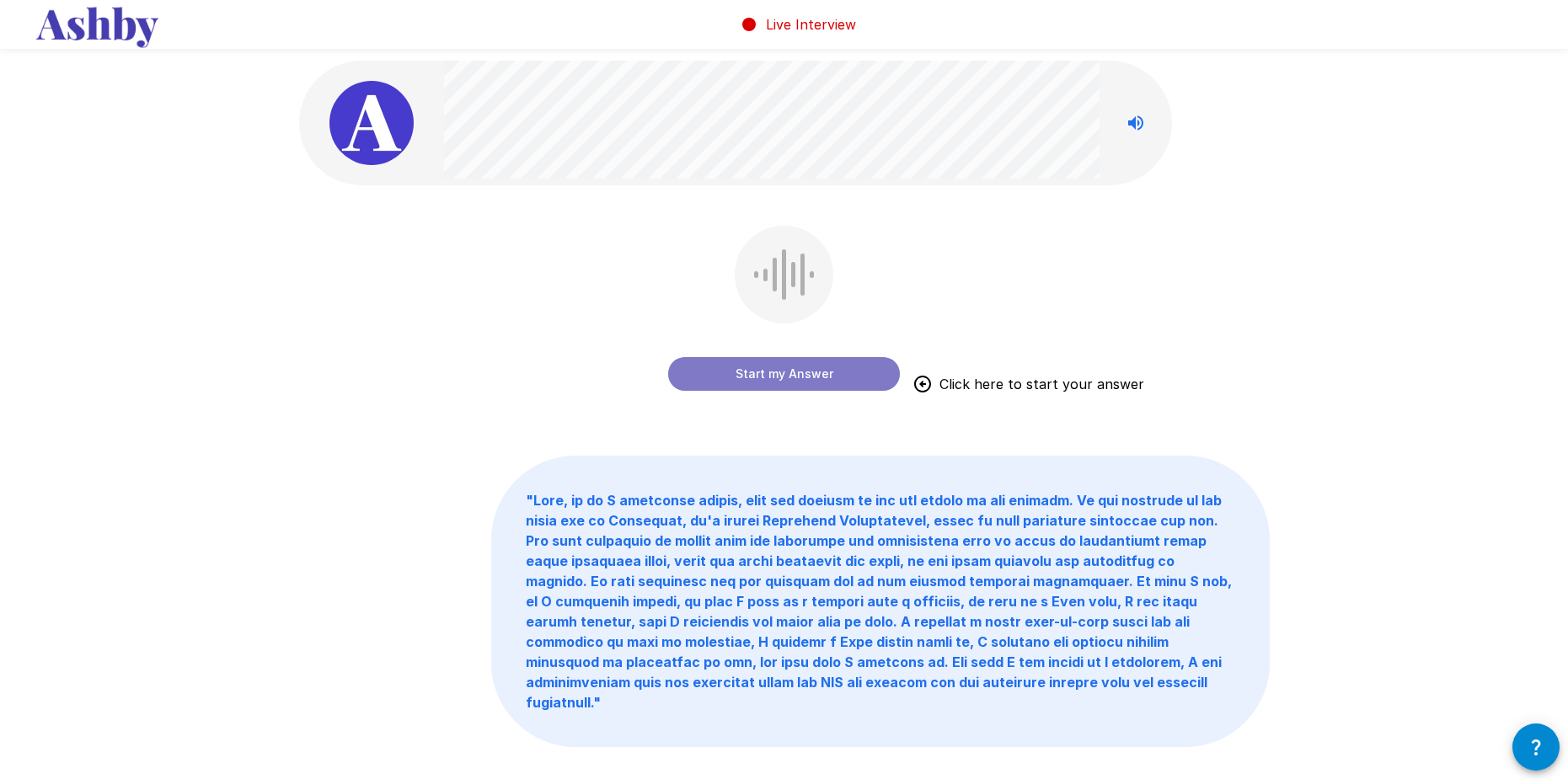
click at [705, 373] on button "Start my Answer" at bounding box center [784, 374] width 232 height 34
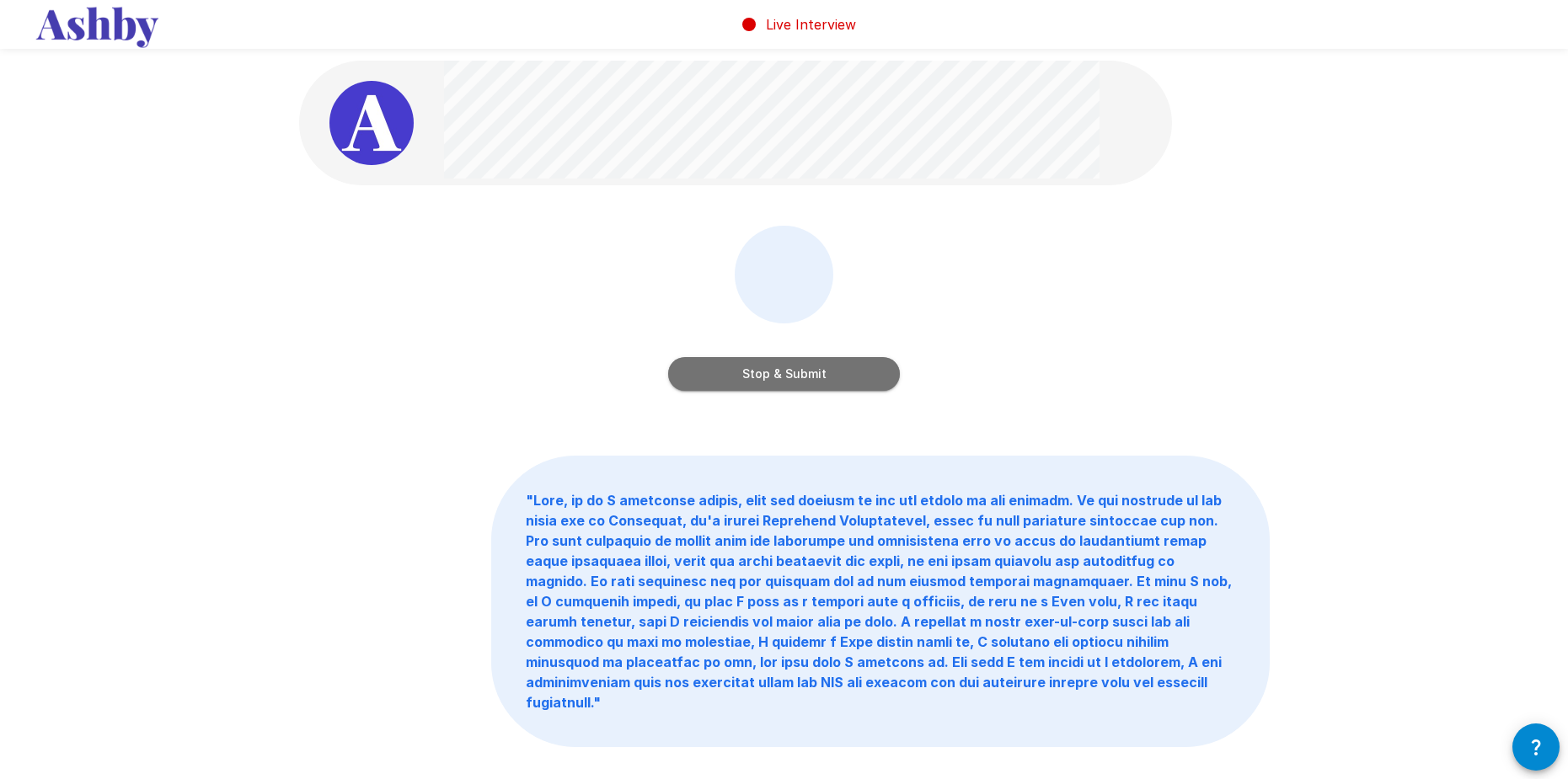
click at [707, 371] on button "Stop & Submit" at bounding box center [784, 374] width 232 height 34
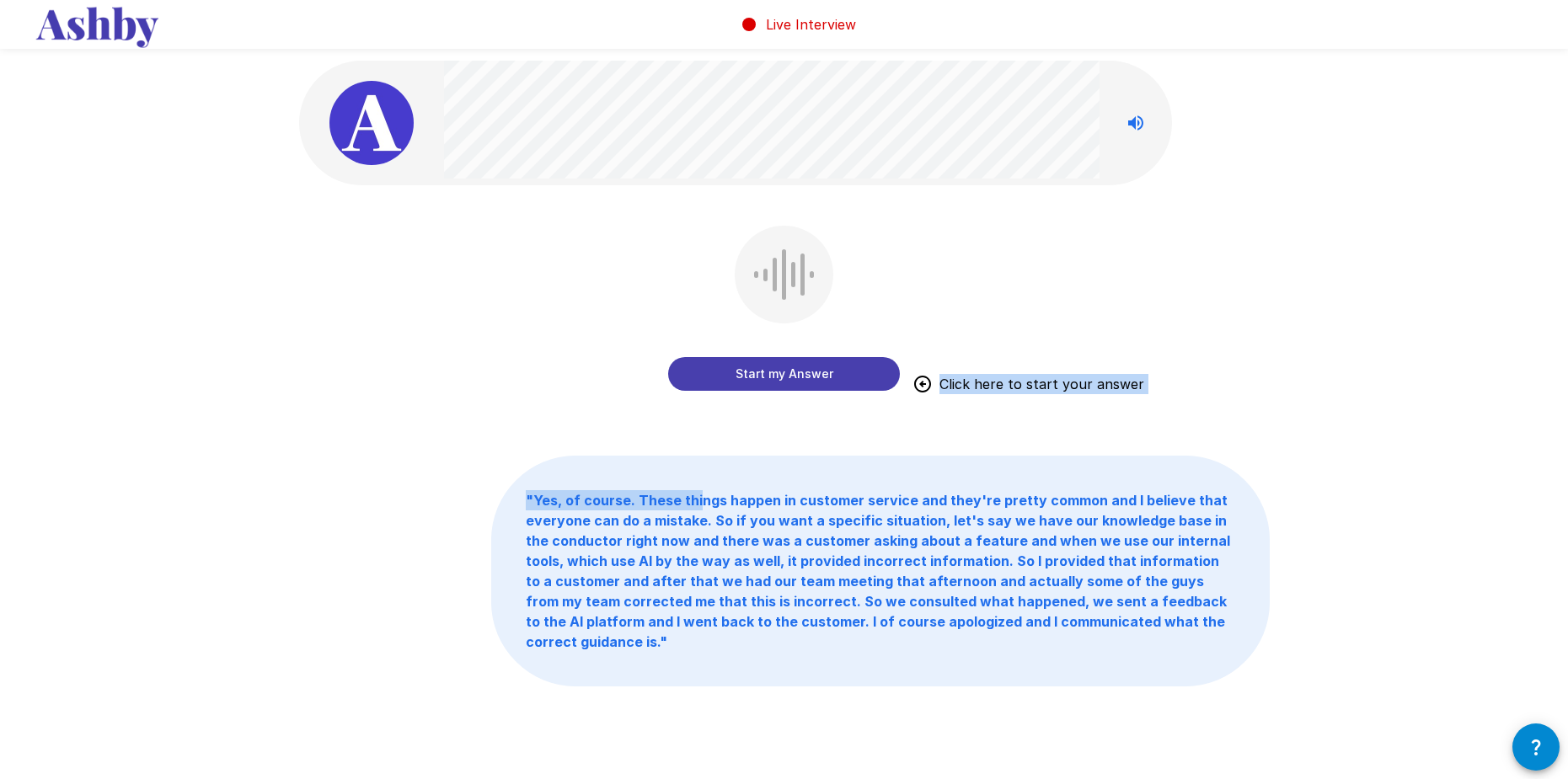
drag, startPoint x: 707, startPoint y: 421, endPoint x: 459, endPoint y: 356, distance: 256.4
click at [459, 356] on div "Start my Answer Click here to start your answer " Yes, of course. These things …" at bounding box center [784, 410] width 1011 height 821
click at [459, 356] on div "Start my Answer Click here to start your answer" at bounding box center [784, 321] width 971 height 189
click at [759, 369] on button "Start my Answer" at bounding box center [784, 374] width 232 height 34
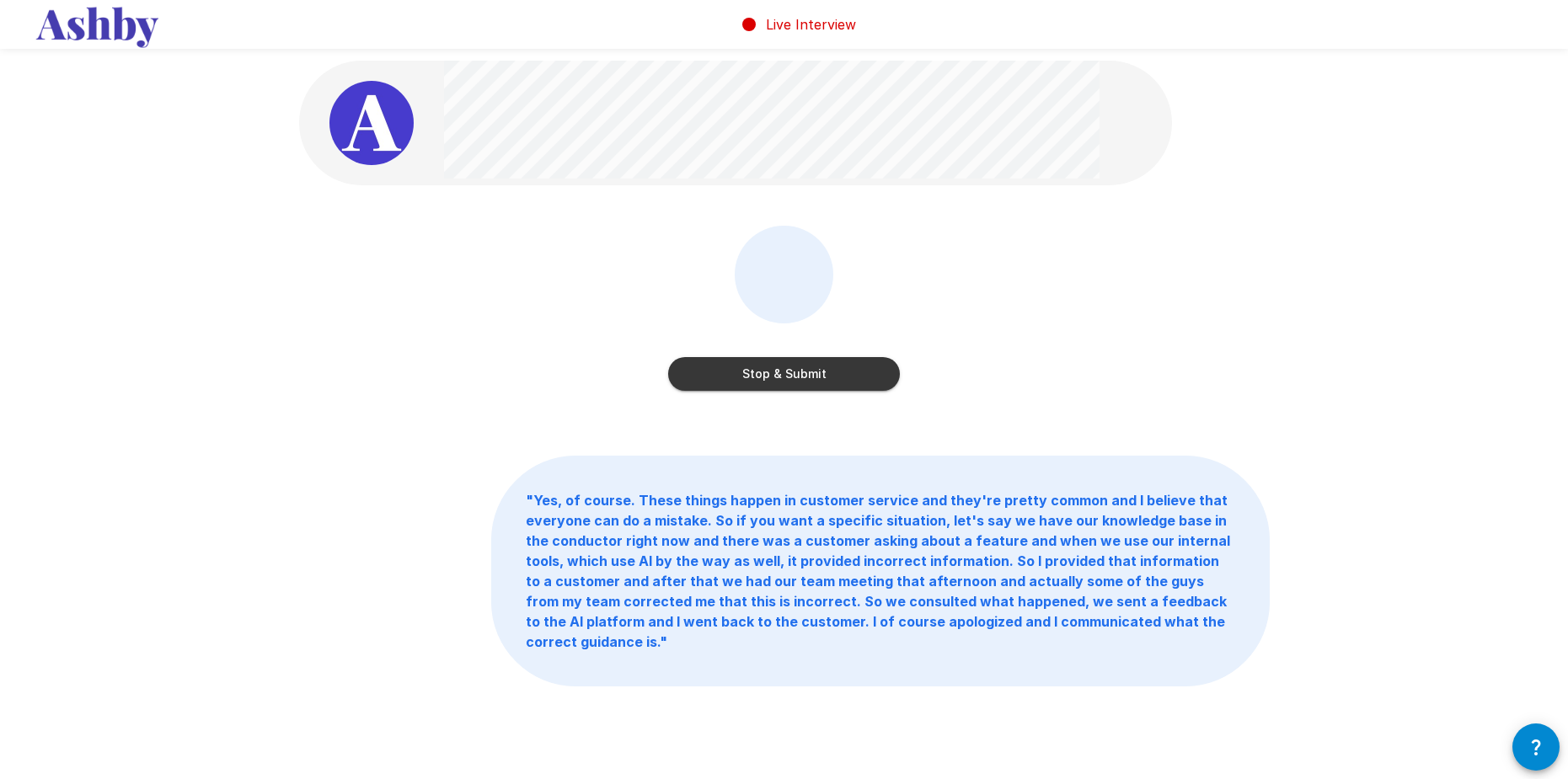
click at [812, 372] on button "Stop & Submit" at bounding box center [784, 374] width 232 height 34
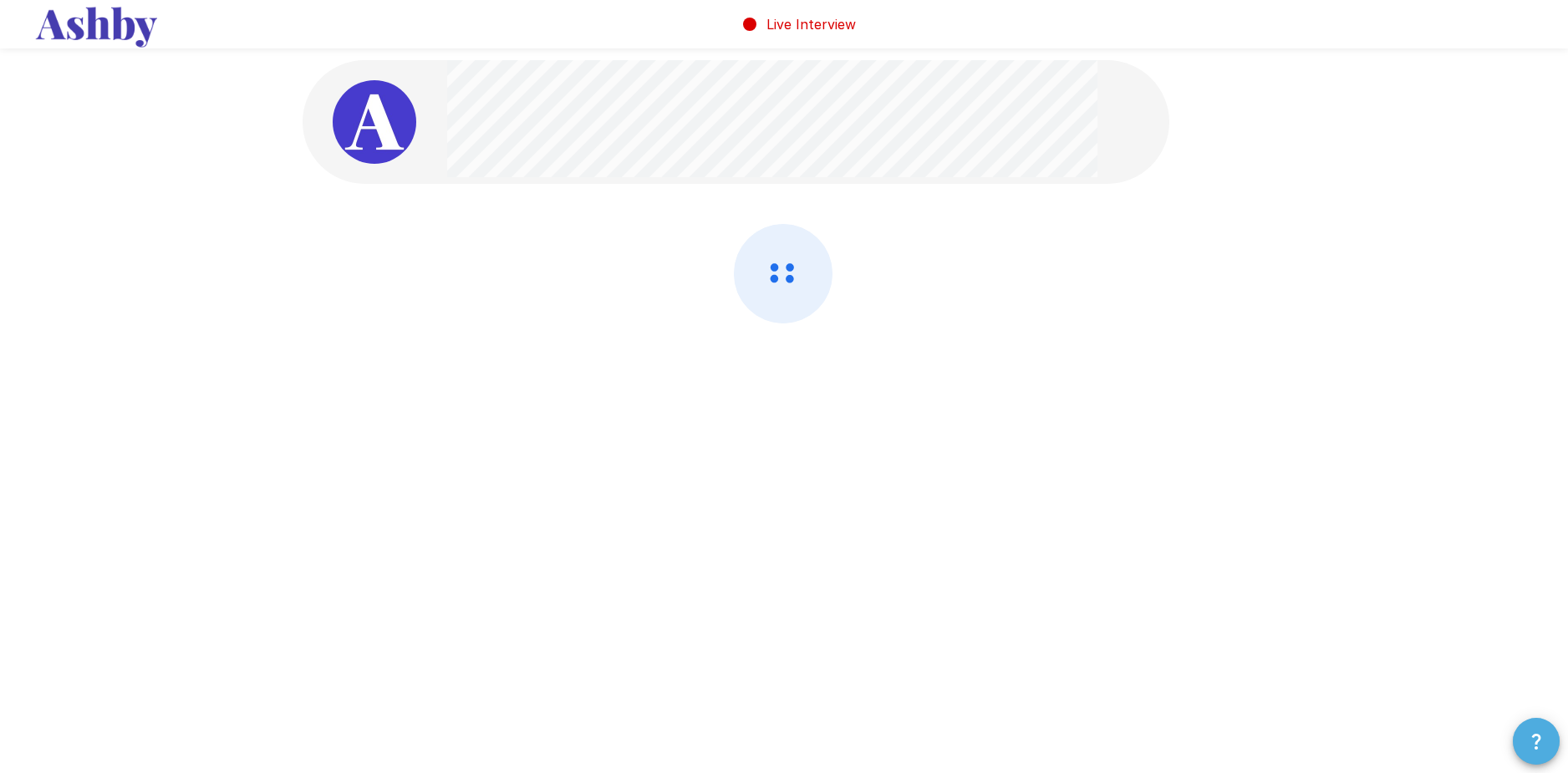
click at [1546, 748] on button "button" at bounding box center [1536, 741] width 47 height 47
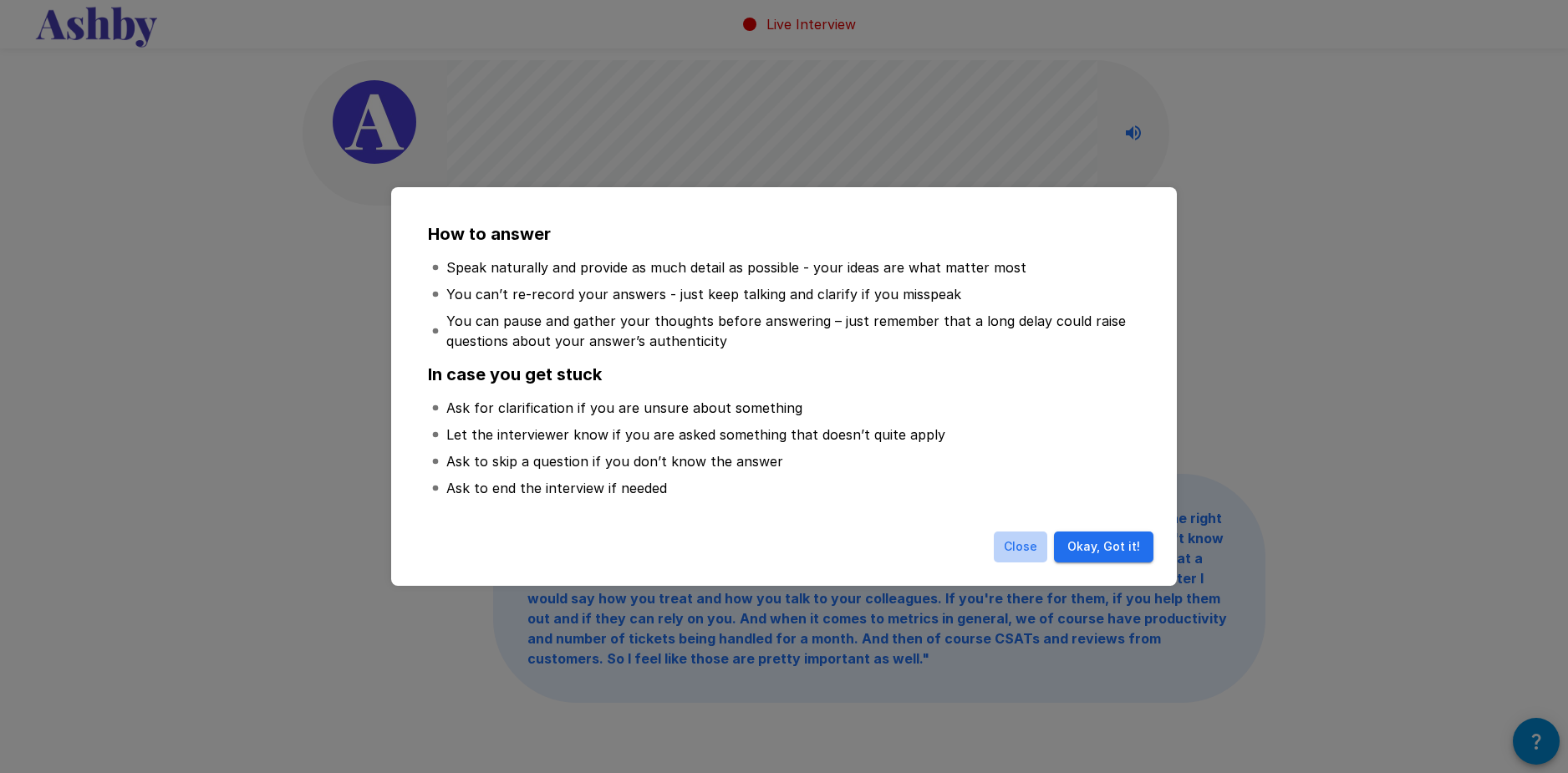
click at [1020, 554] on button "Close" at bounding box center [1021, 546] width 54 height 31
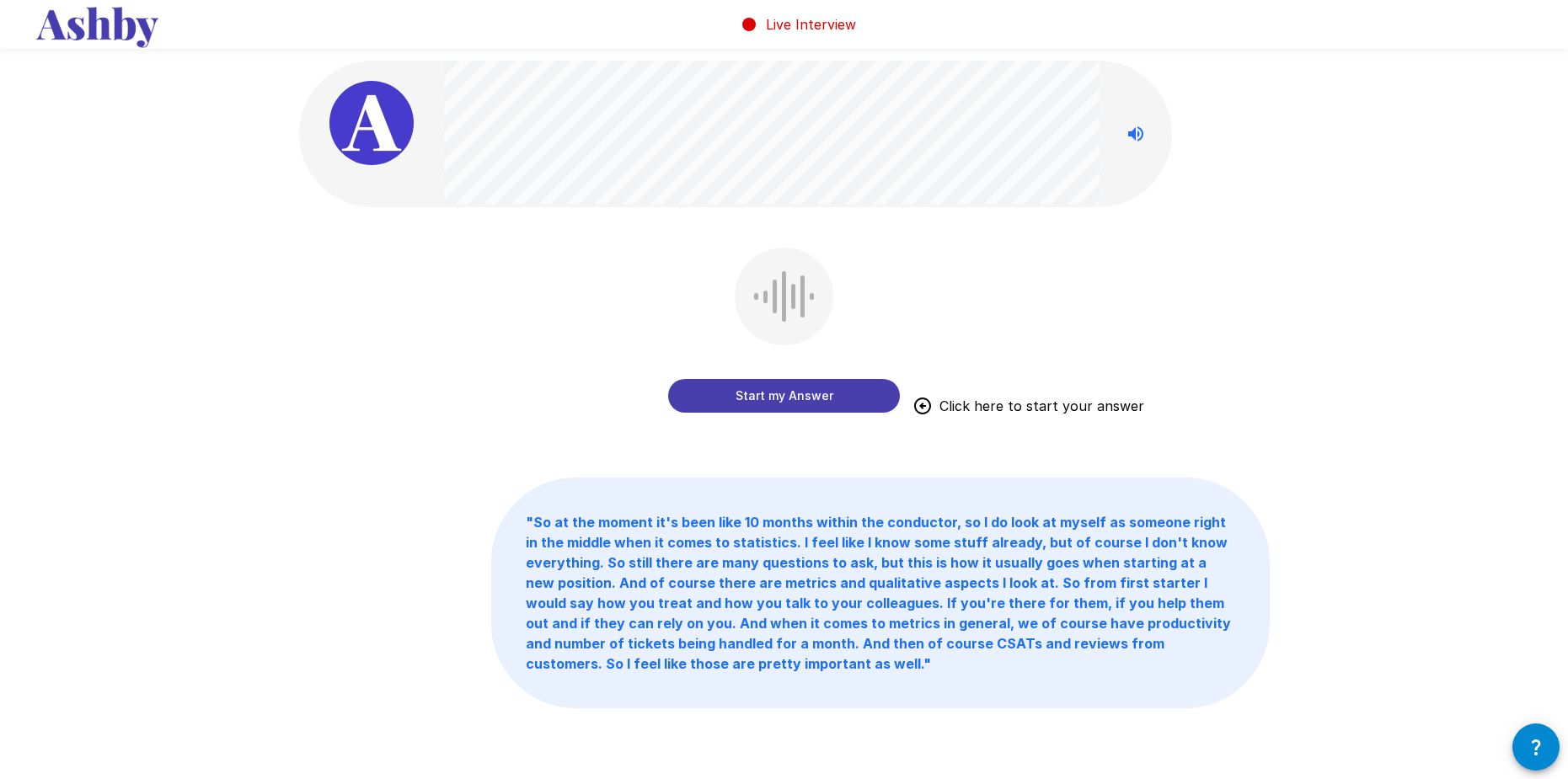
click at [822, 391] on button "Start my Answer" at bounding box center [784, 396] width 232 height 34
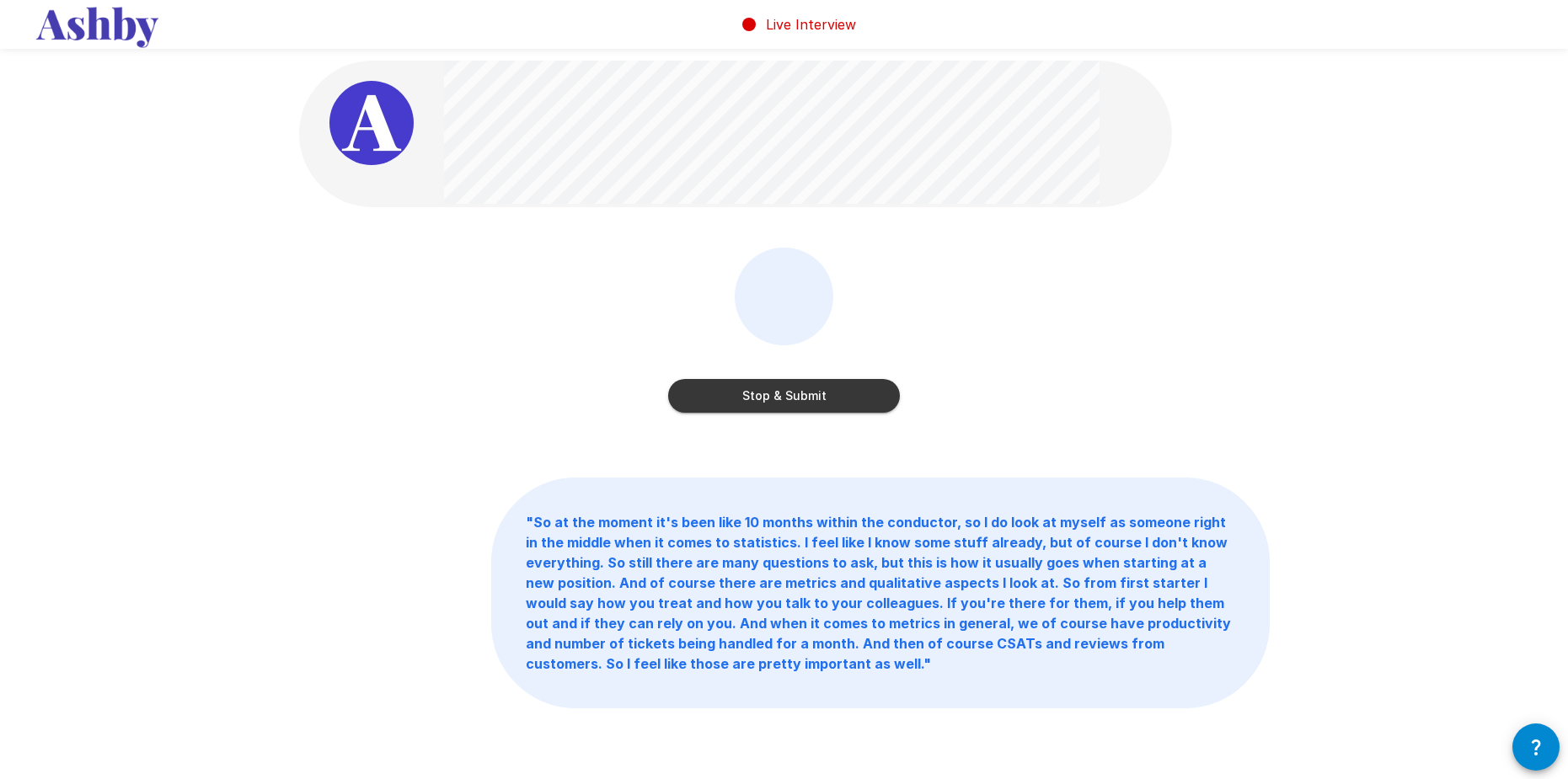
click at [803, 387] on button "Stop & Submit" at bounding box center [784, 396] width 232 height 34
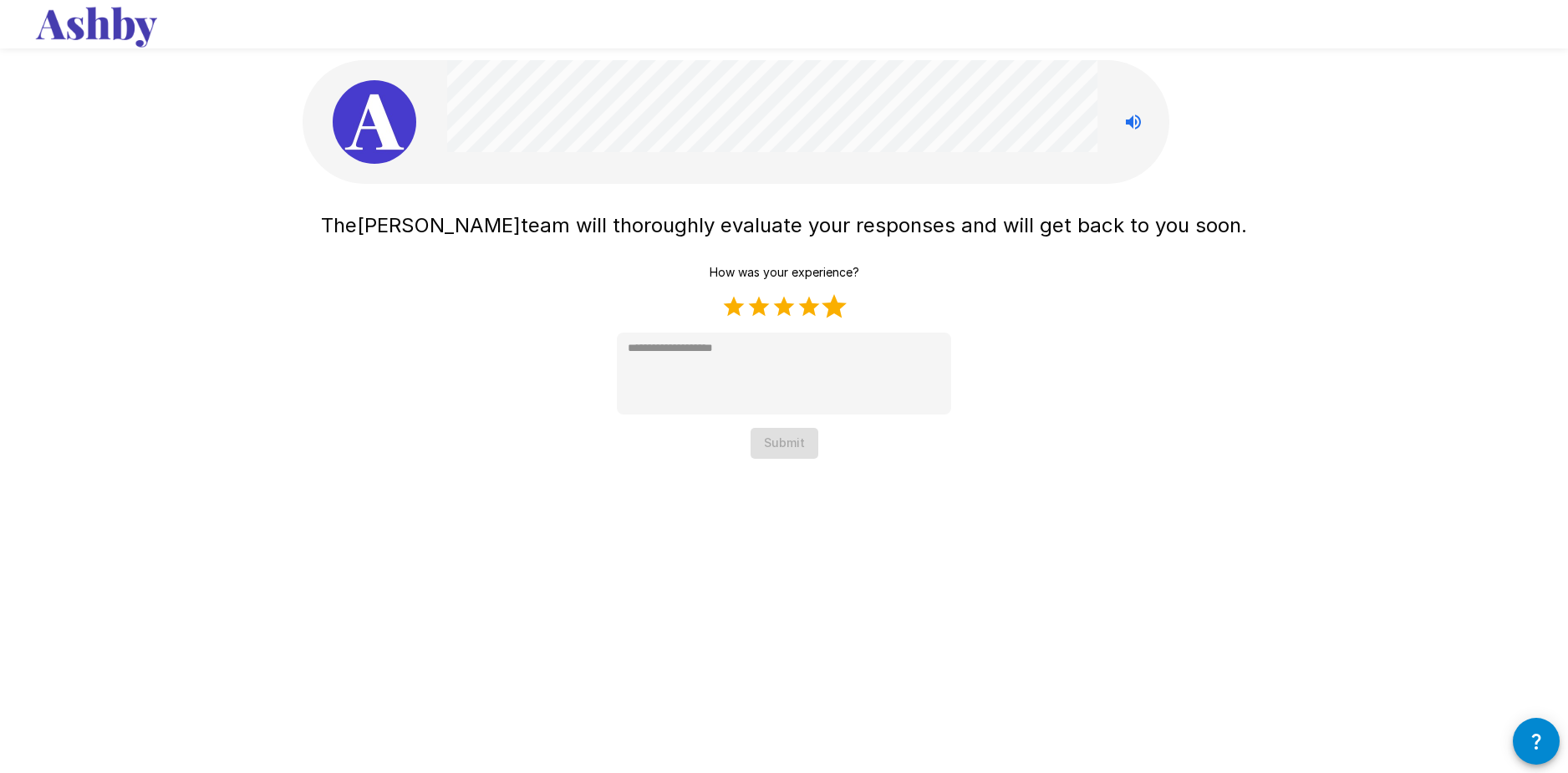
click at [831, 311] on label "5 Stars" at bounding box center [834, 306] width 25 height 25
type textarea "*"
click at [773, 452] on button "Submit" at bounding box center [784, 443] width 68 height 31
